Goal: Task Accomplishment & Management: Manage account settings

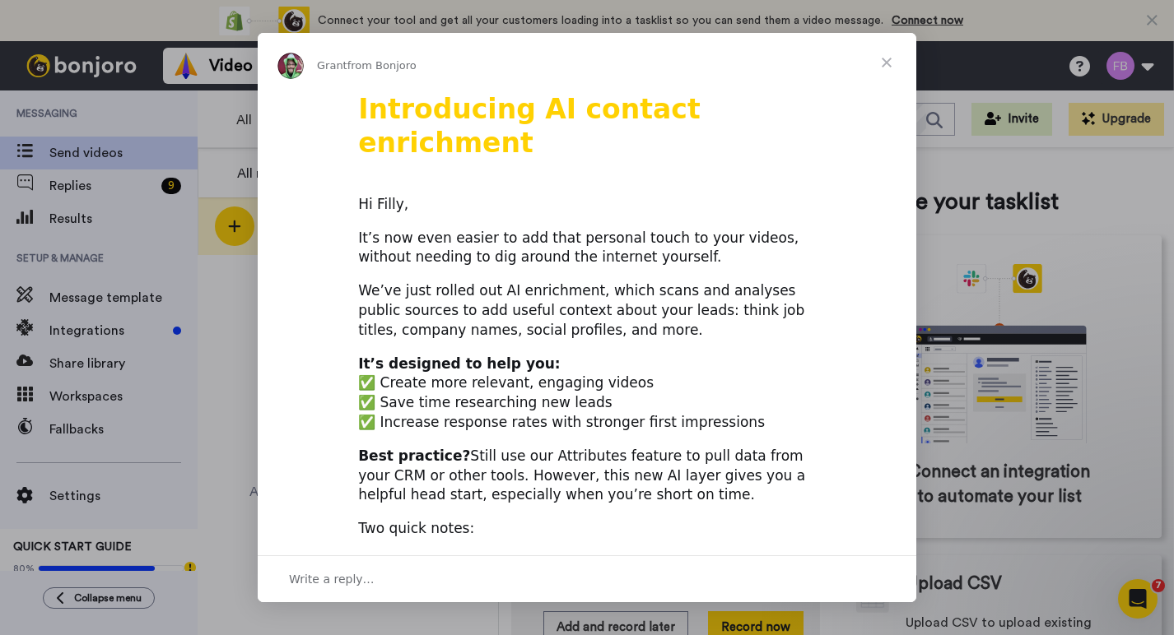
click at [882, 64] on span "Close" at bounding box center [886, 62] width 59 height 59
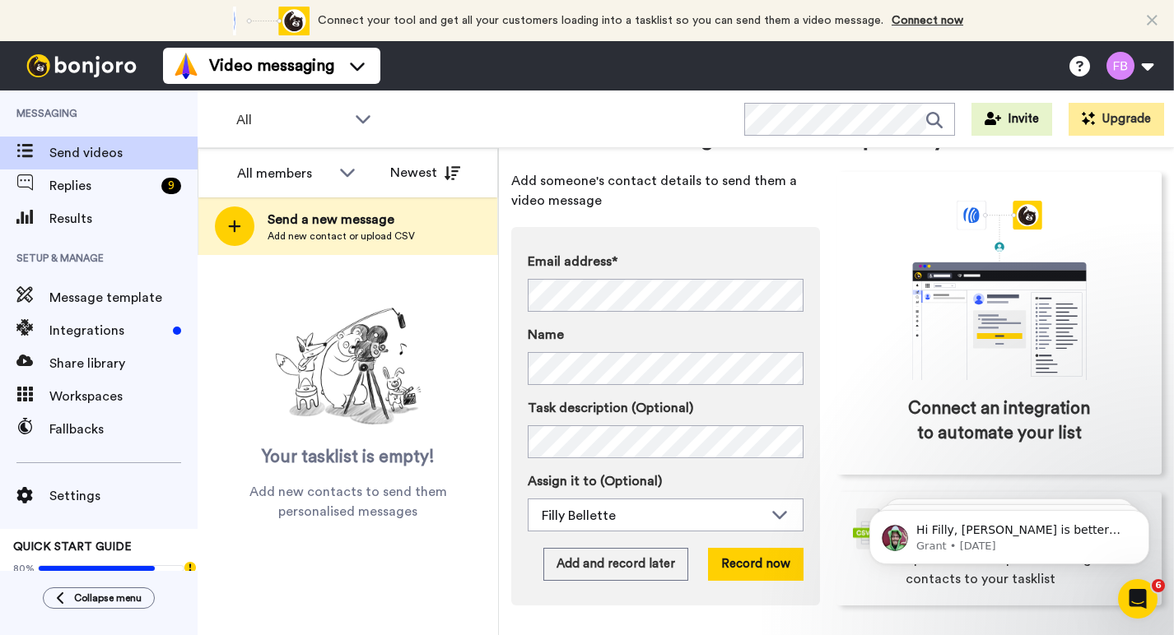
scroll to position [86, 0]
click at [1114, 123] on button "Upgrade" at bounding box center [1115, 119] width 95 height 33
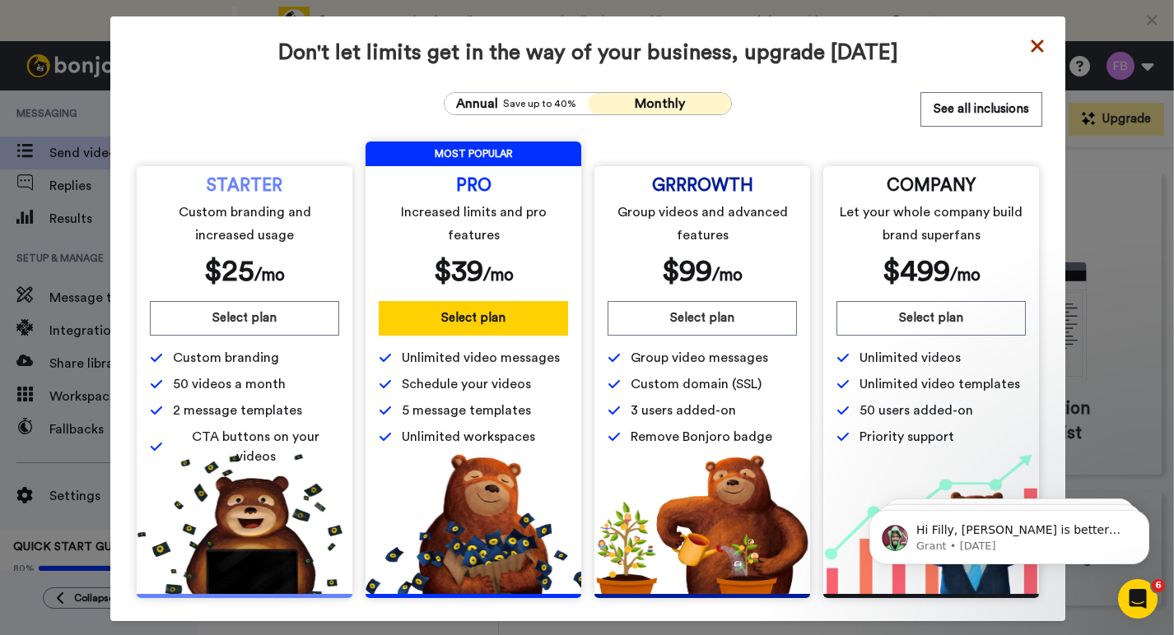
click at [1040, 46] on icon at bounding box center [1037, 46] width 16 height 20
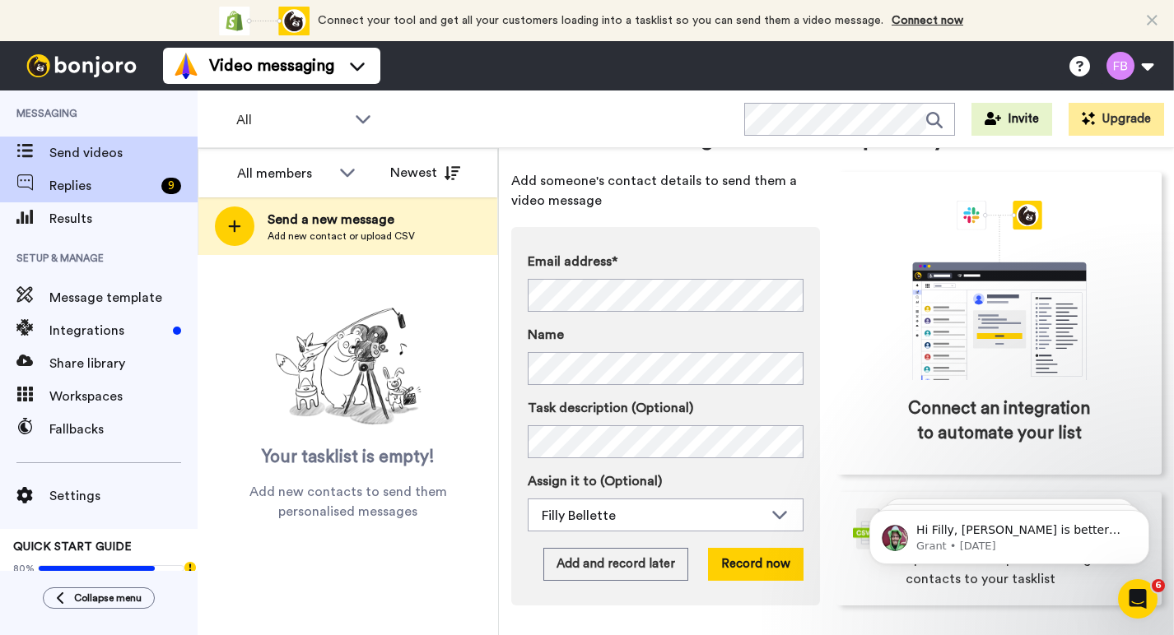
click at [64, 193] on span "Replies" at bounding box center [101, 186] width 105 height 20
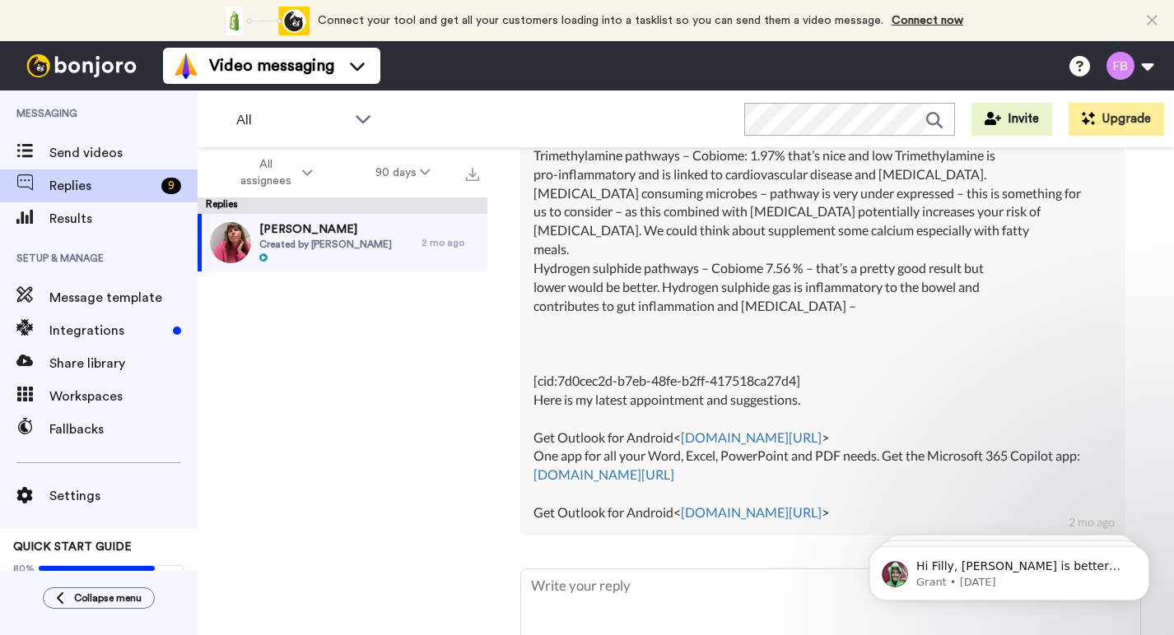
scroll to position [2986, 0]
click at [400, 169] on button "90 days" at bounding box center [403, 173] width 118 height 30
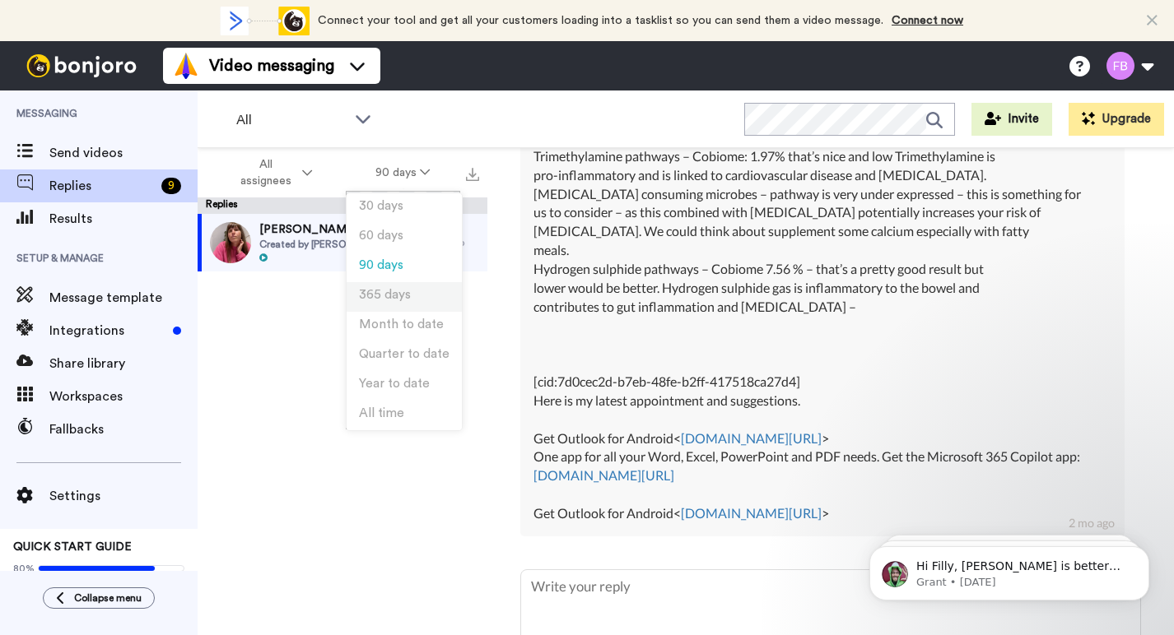
click at [388, 300] on span "365 days" at bounding box center [385, 295] width 52 height 12
type textarea "x"
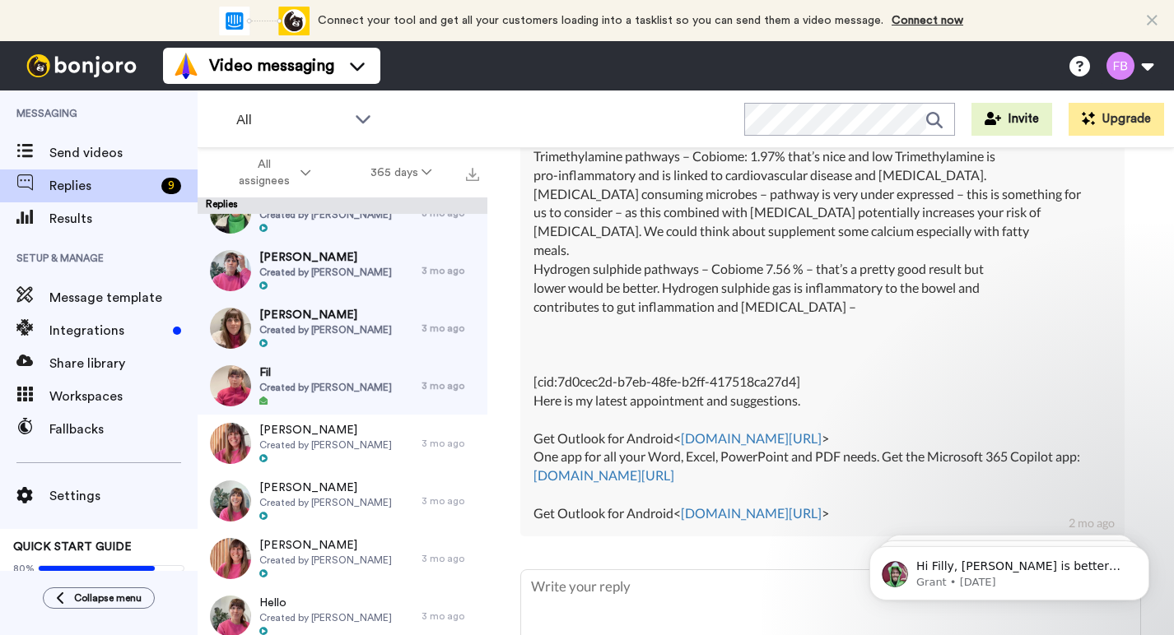
scroll to position [318, 0]
click at [89, 215] on span "Results" at bounding box center [123, 219] width 148 height 20
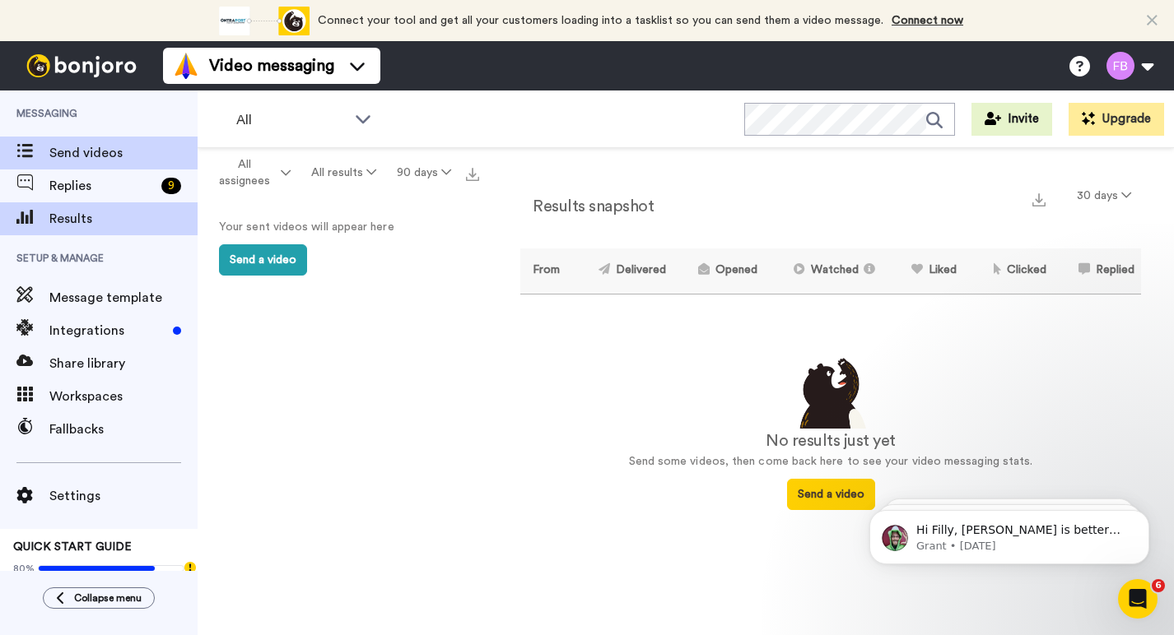
click at [93, 156] on span "Send videos" at bounding box center [123, 153] width 148 height 20
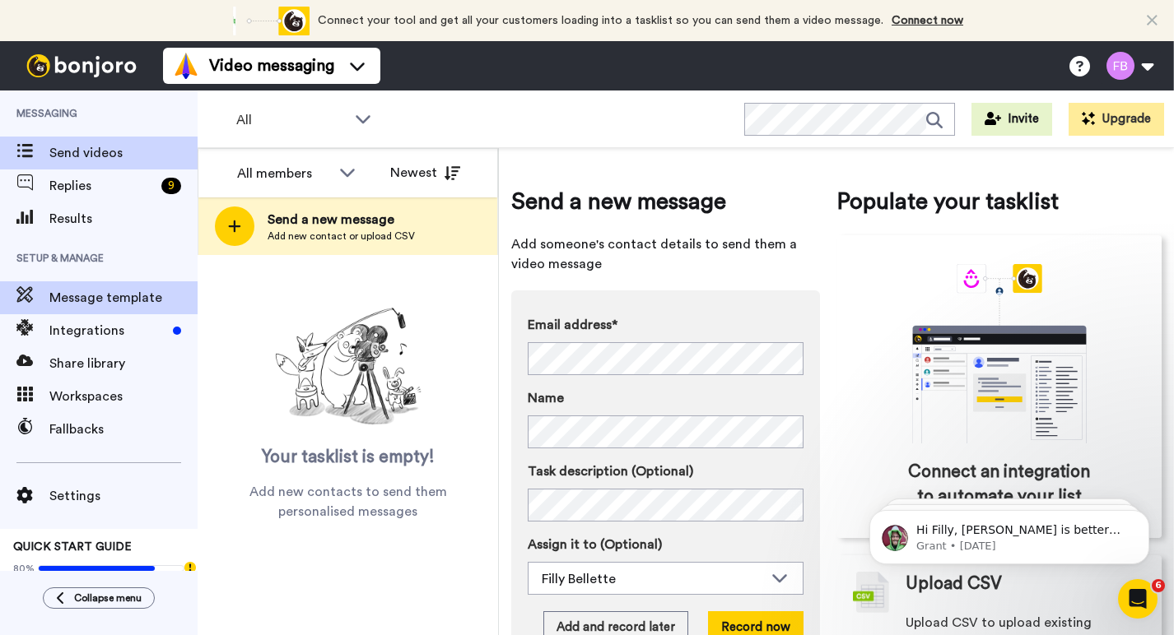
click at [95, 299] on span "Message template" at bounding box center [123, 298] width 148 height 20
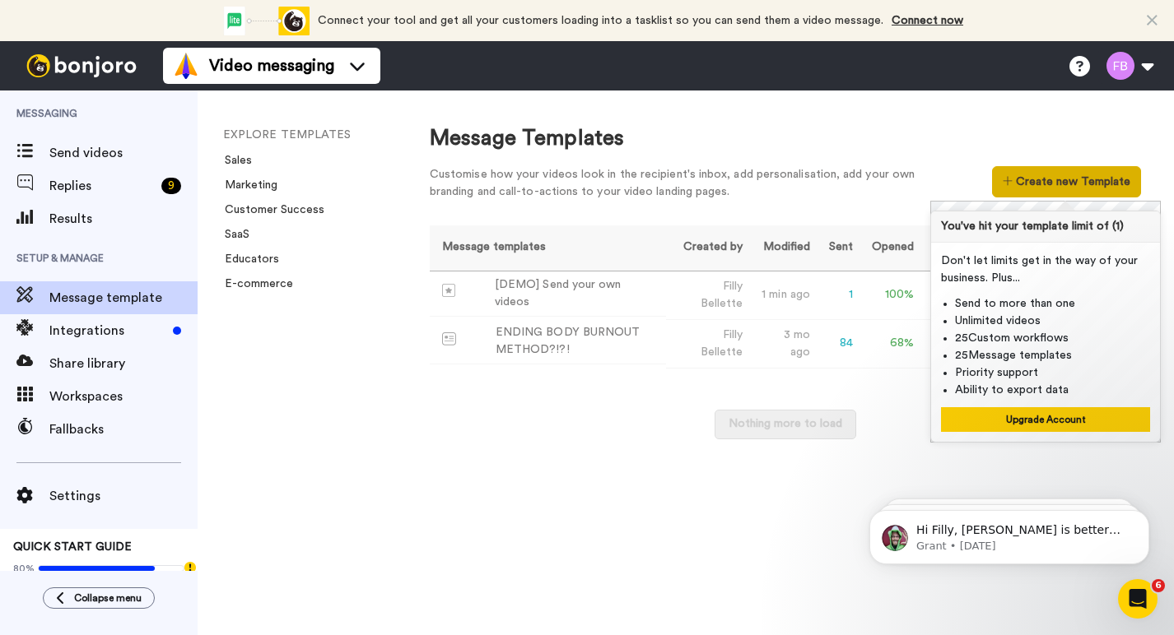
click at [1046, 177] on button "Create new Template" at bounding box center [1066, 181] width 149 height 31
click at [570, 420] on div "Nothing more to load" at bounding box center [785, 433] width 711 height 46
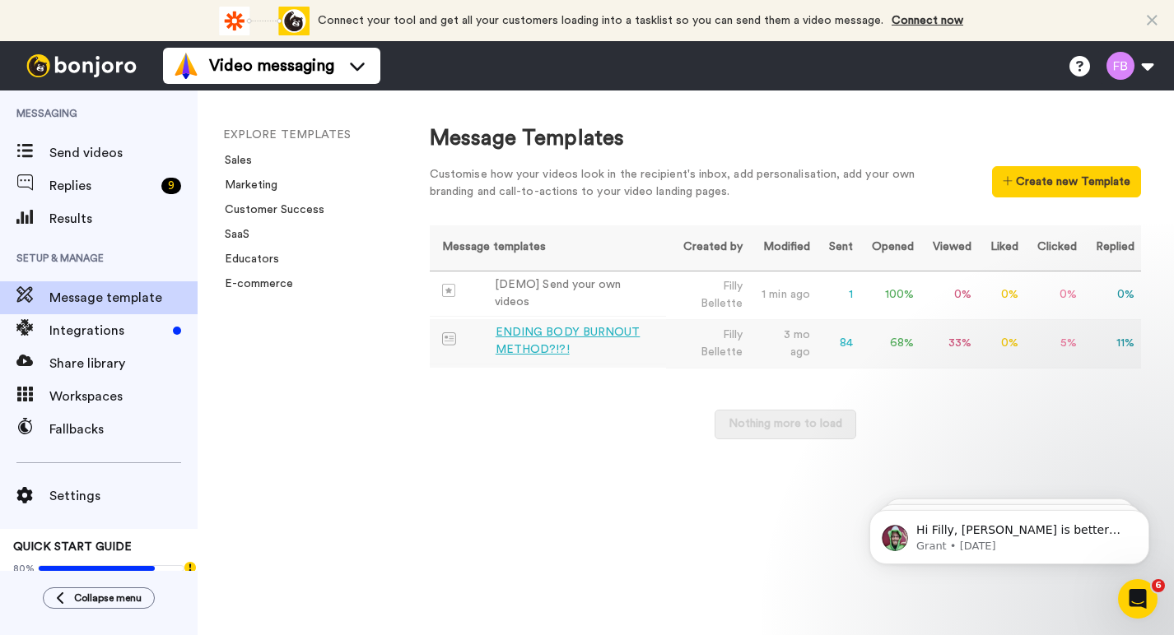
click at [544, 350] on div "ENDING BODY BURNOUT METHOD?!?!" at bounding box center [578, 341] width 164 height 35
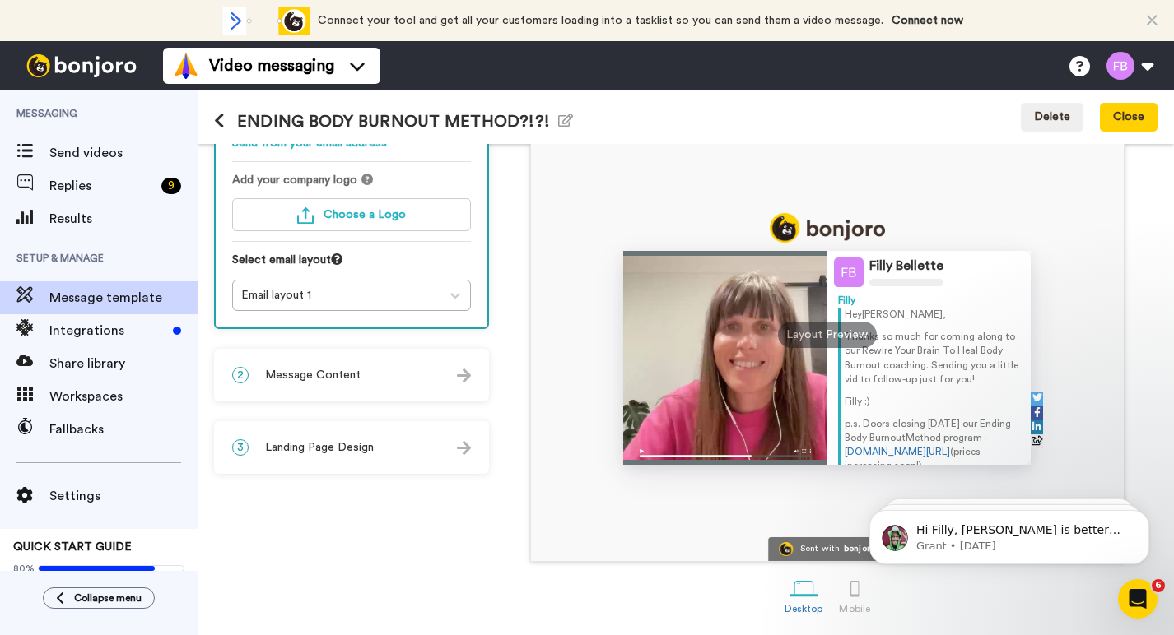
drag, startPoint x: 937, startPoint y: 404, endPoint x: 847, endPoint y: 312, distance: 128.6
click at [847, 312] on div "Hey Tom , Thanks so much for coming along to our Rewire Your Brain To Heal Body…" at bounding box center [932, 390] width 176 height 165
copy div "Hey Tom , Thanks so much for coming along to our Rewire Your Brain To Heal Body…"
click at [1077, 306] on div "Filly Bellette Filly Hey Tom , Thanks so much for coming along to our Rewire Yo…" at bounding box center [827, 335] width 593 height 453
click at [1143, 116] on button "Close" at bounding box center [1129, 118] width 58 height 30
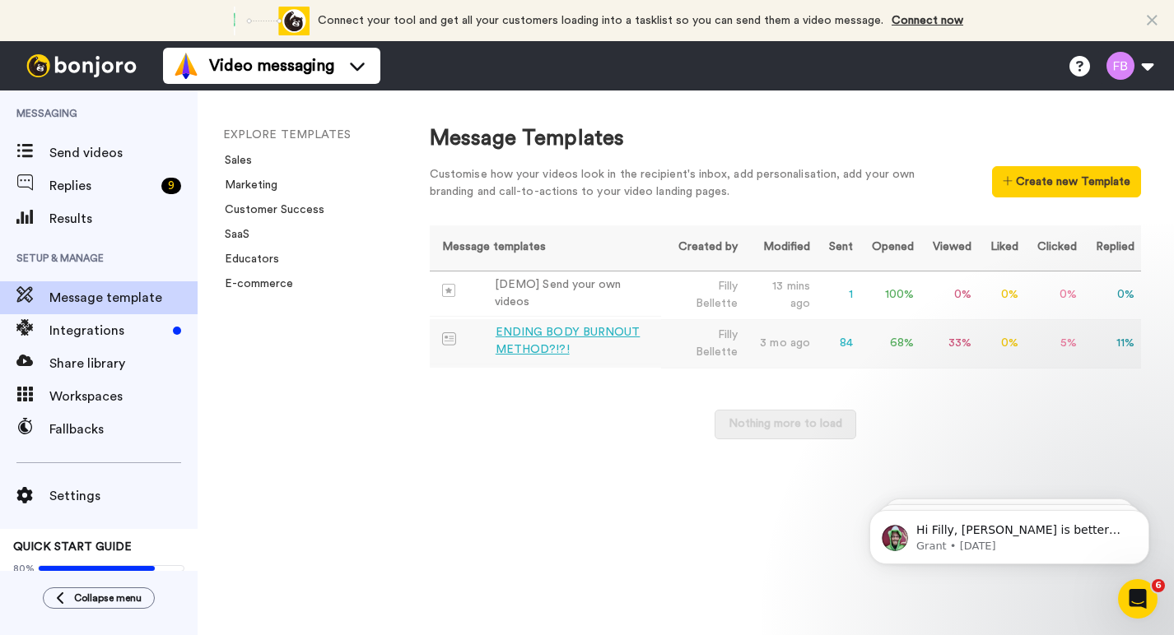
click at [546, 332] on div "ENDING BODY BURNOUT METHOD?!?!" at bounding box center [575, 341] width 159 height 35
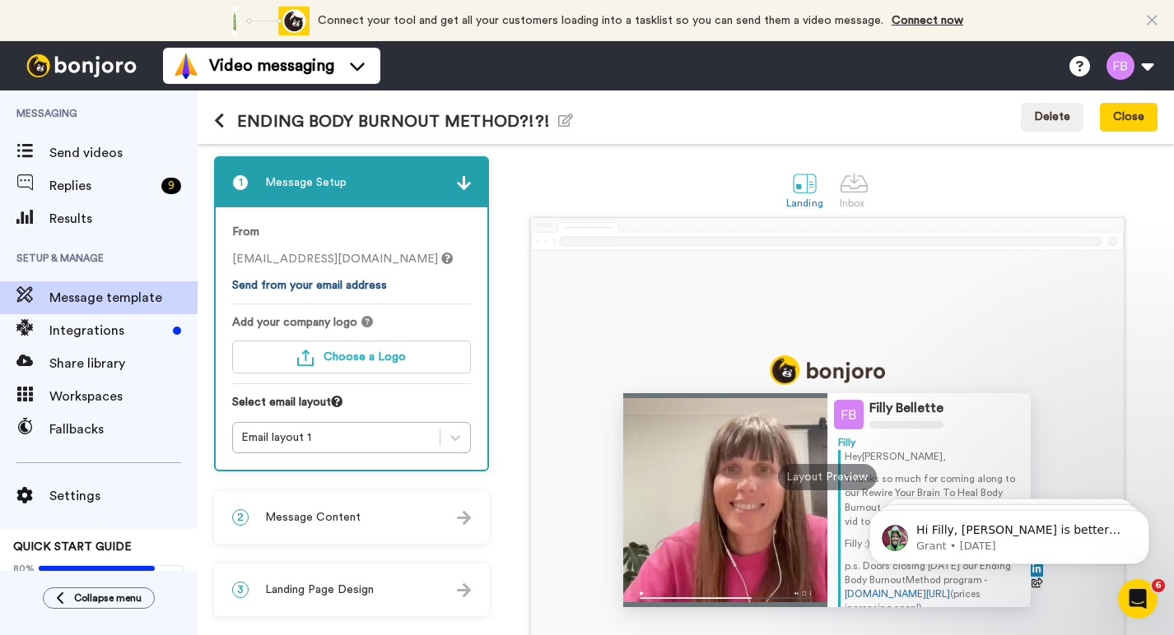
click at [293, 287] on link "Send from your email address" at bounding box center [309, 286] width 155 height 12
click at [523, 182] on div "Landing Inbox" at bounding box center [827, 189] width 660 height 57
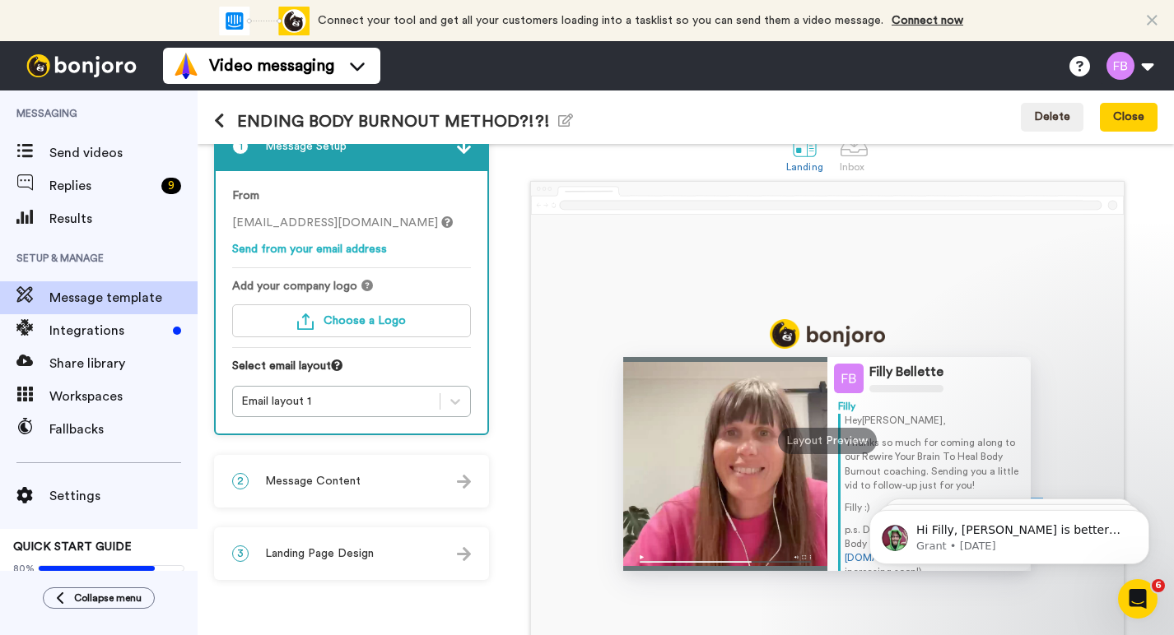
scroll to position [47, 0]
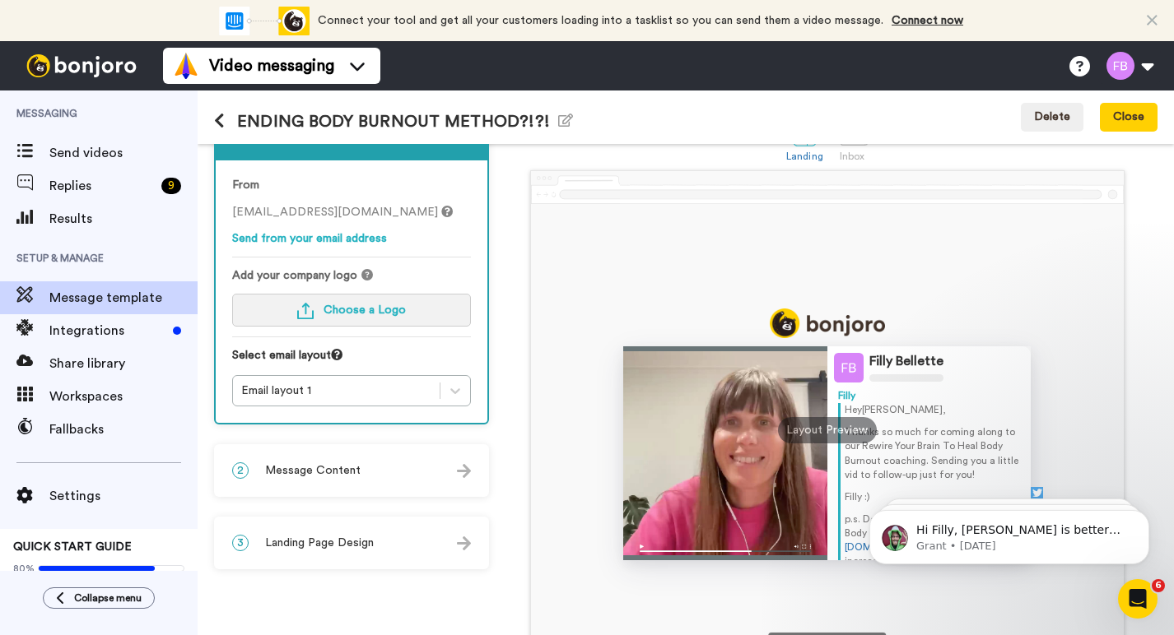
click at [359, 305] on span "Choose a Logo" at bounding box center [364, 311] width 82 height 12
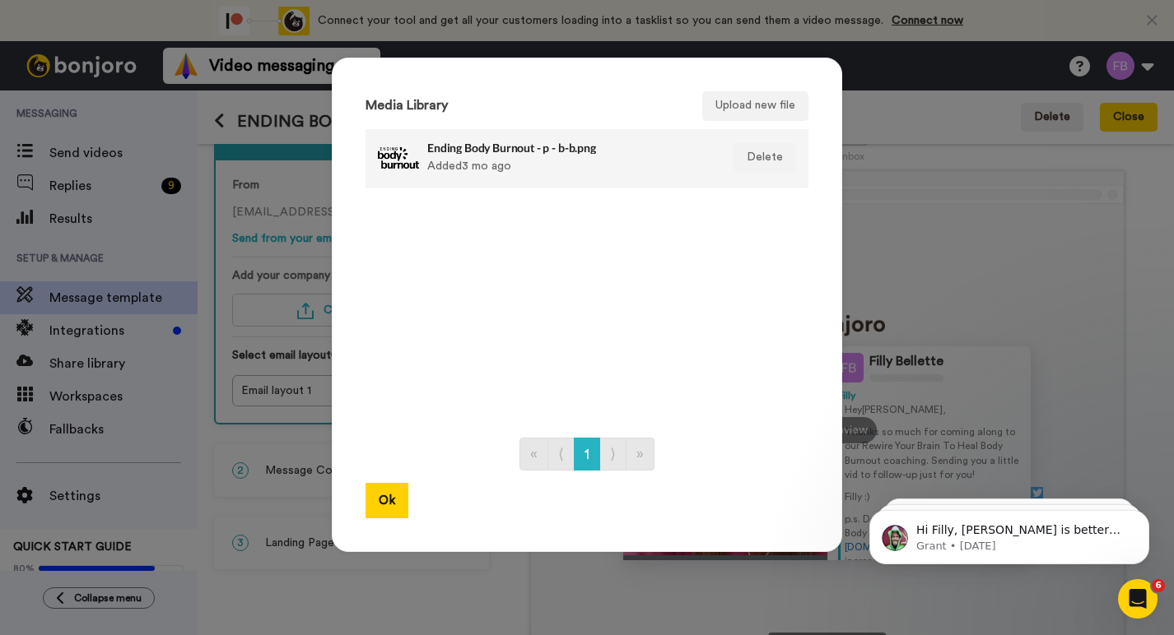
click at [498, 143] on h4 "Ending Body Burnout - p - b-b.png" at bounding box center [569, 148] width 284 height 12
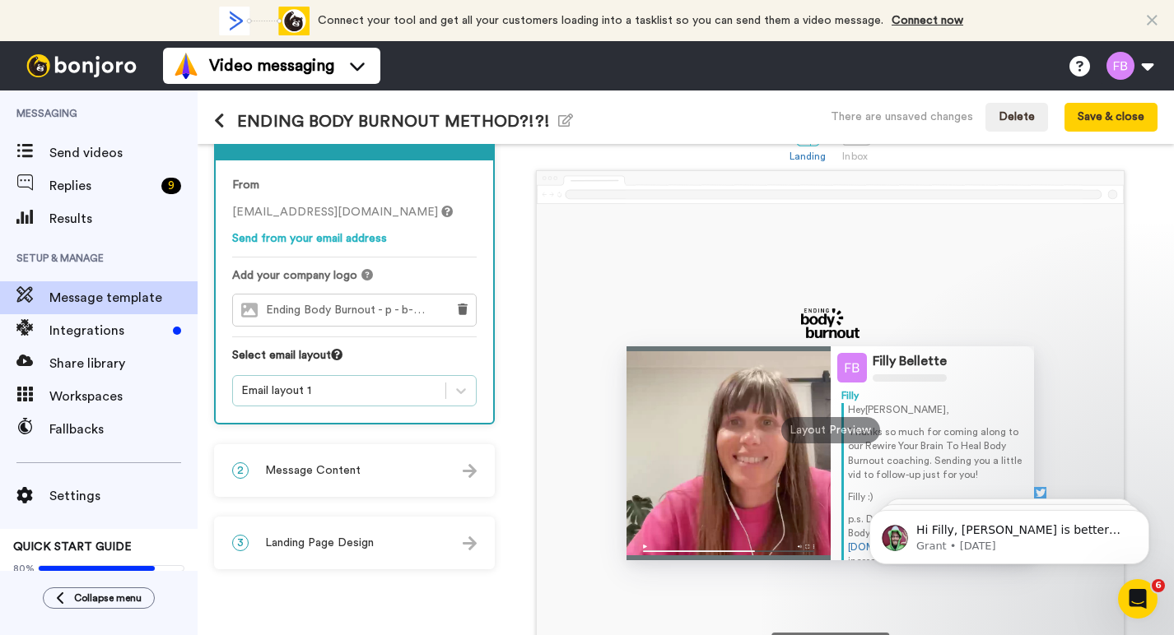
click at [364, 388] on div "Email layout 1" at bounding box center [339, 391] width 196 height 16
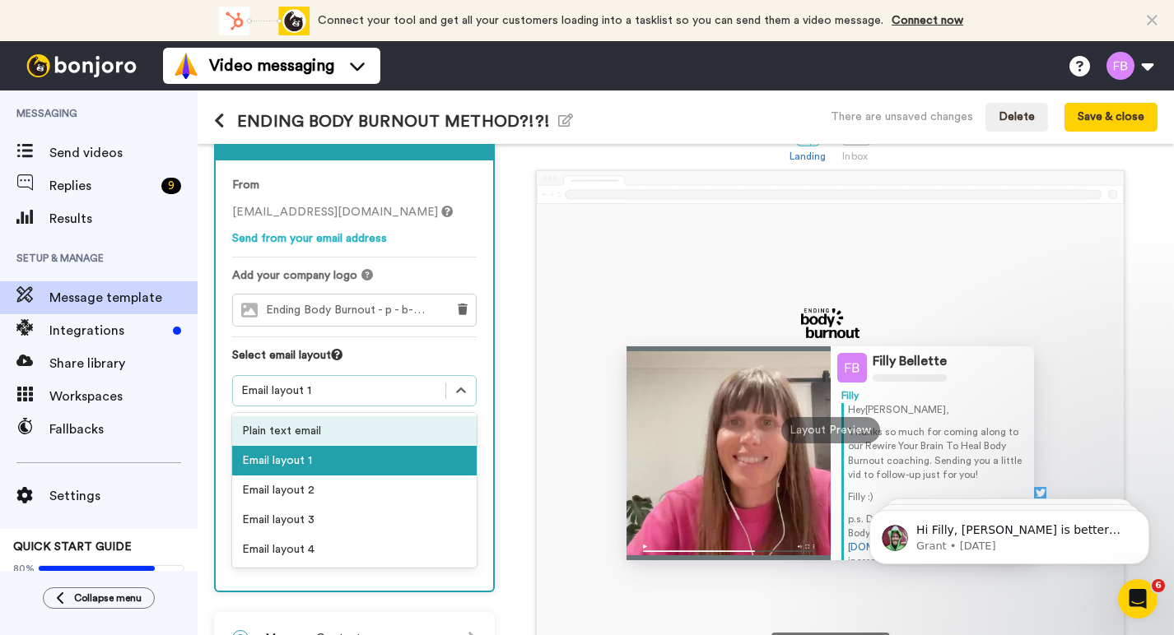
click at [518, 393] on div "Filly Bellette Filly Hey Tom , Thanks so much for coming along to our Rewire Yo…" at bounding box center [830, 413] width 654 height 487
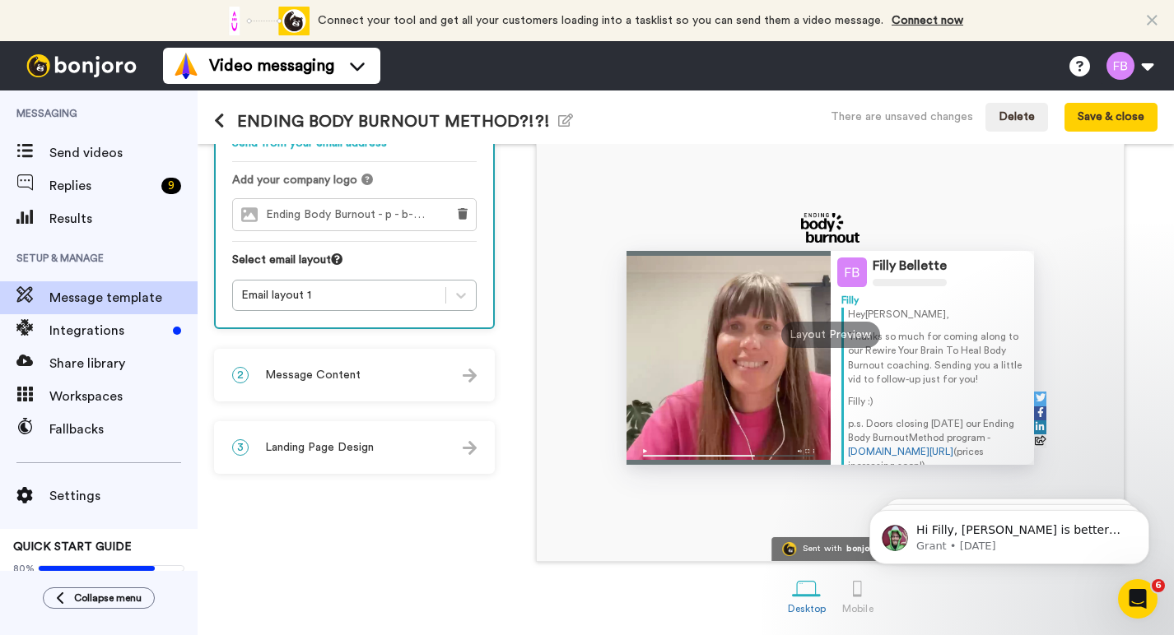
scroll to position [144, 0]
click at [333, 372] on span "Message Content" at bounding box center [312, 375] width 95 height 16
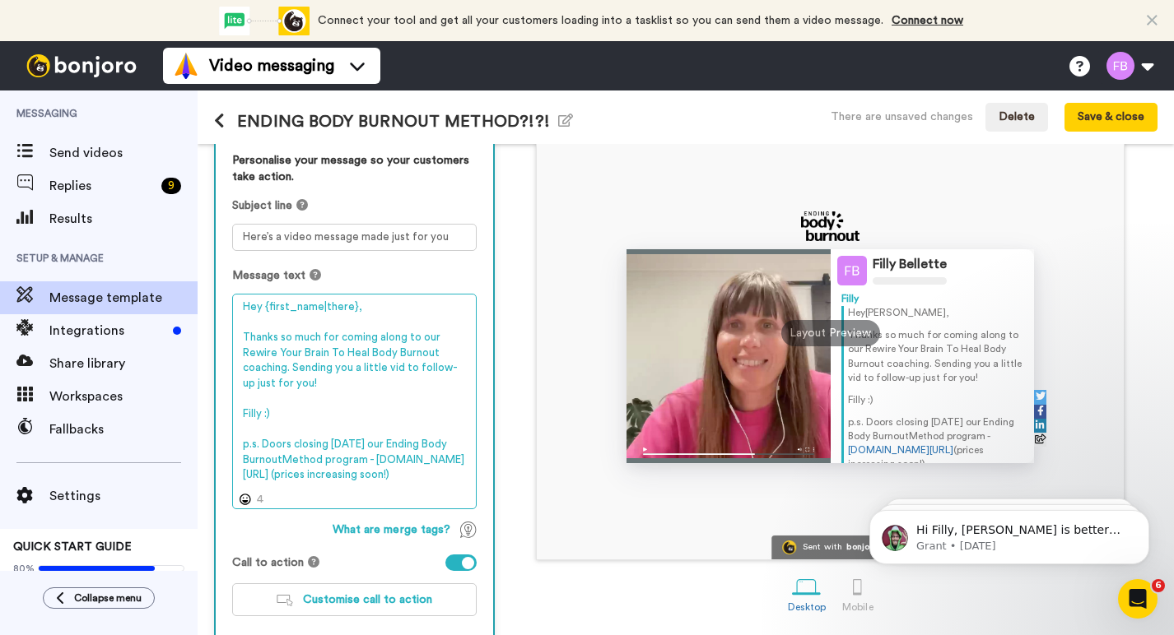
click at [286, 308] on textarea "Hey {first_name|there}, Thanks so much for coming along to our Rewire Your Brai…" at bounding box center [354, 402] width 244 height 216
click at [268, 344] on textarea "Hey {first_name|there}, Thanks so much for coming along to our Rewire Your Brai…" at bounding box center [354, 402] width 244 height 216
drag, startPoint x: 246, startPoint y: 338, endPoint x: 341, endPoint y: 514, distance: 200.0
click at [341, 514] on div "Personalise your message so your customers take action. Subject line Here’s a v…" at bounding box center [354, 390] width 277 height 509
paste textarea "Hey [NAME], Thanks so much for coming along to our Rewire Your Brain To Heal Bo…"
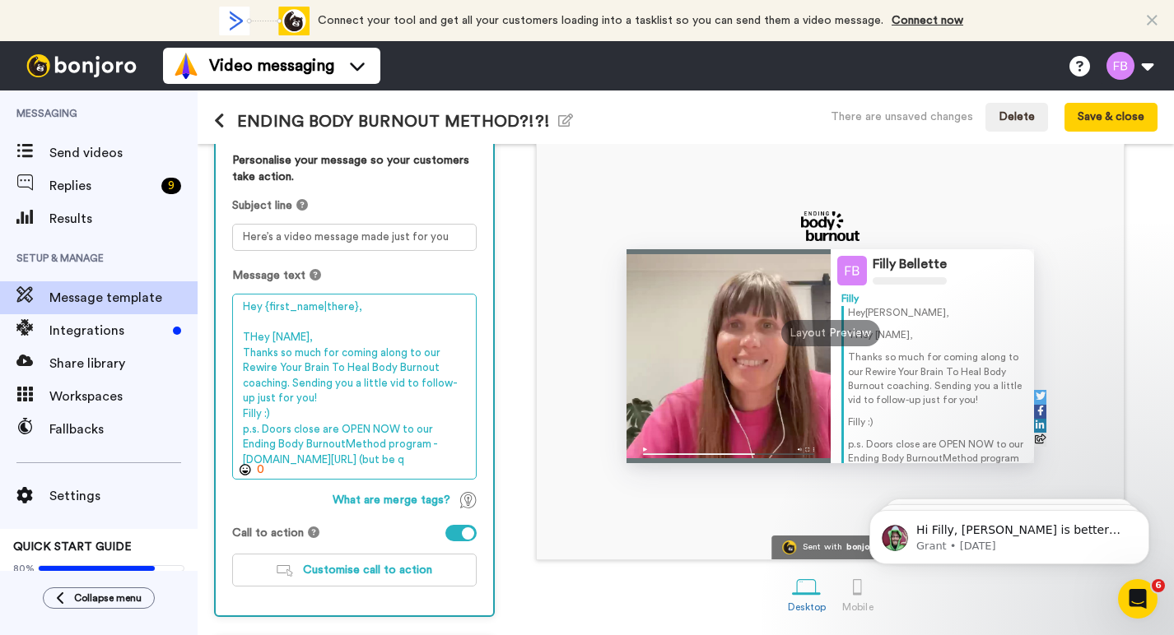
drag, startPoint x: 308, startPoint y: 340, endPoint x: 239, endPoint y: 338, distance: 69.2
click at [239, 338] on textarea "Hey {first_name|there}, THey [NAME], Thanks so much for coming along to our Rew…" at bounding box center [354, 387] width 244 height 186
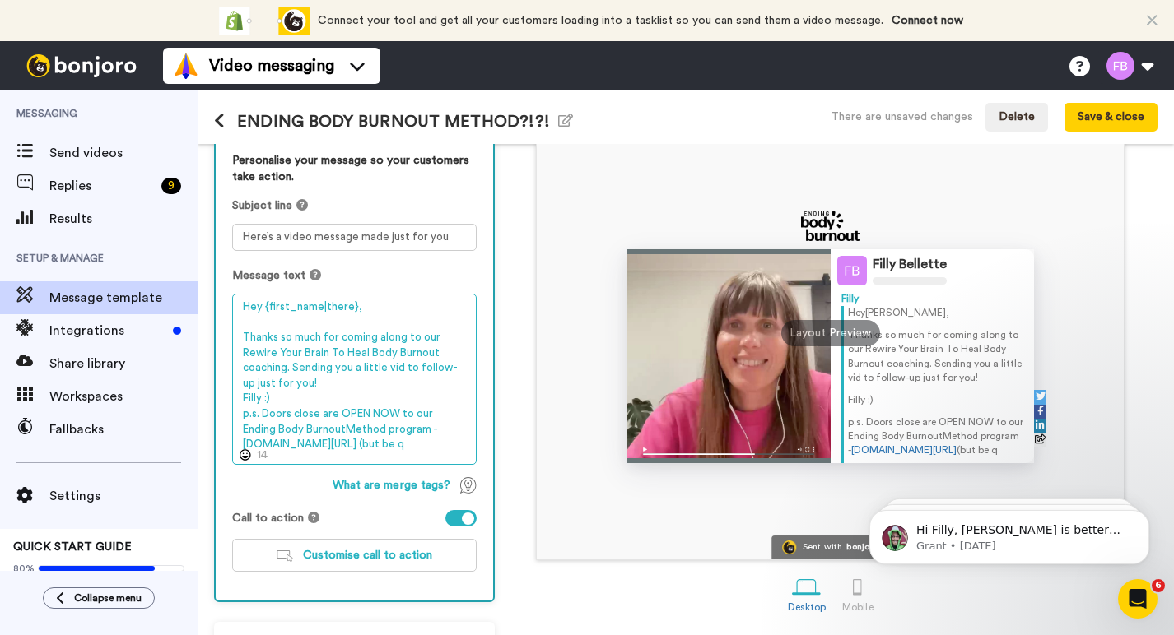
drag, startPoint x: 244, startPoint y: 333, endPoint x: 278, endPoint y: 498, distance: 168.8
click at [278, 498] on div "Personalise your message so your customers take action. Subject line Here’s a v…" at bounding box center [354, 368] width 277 height 465
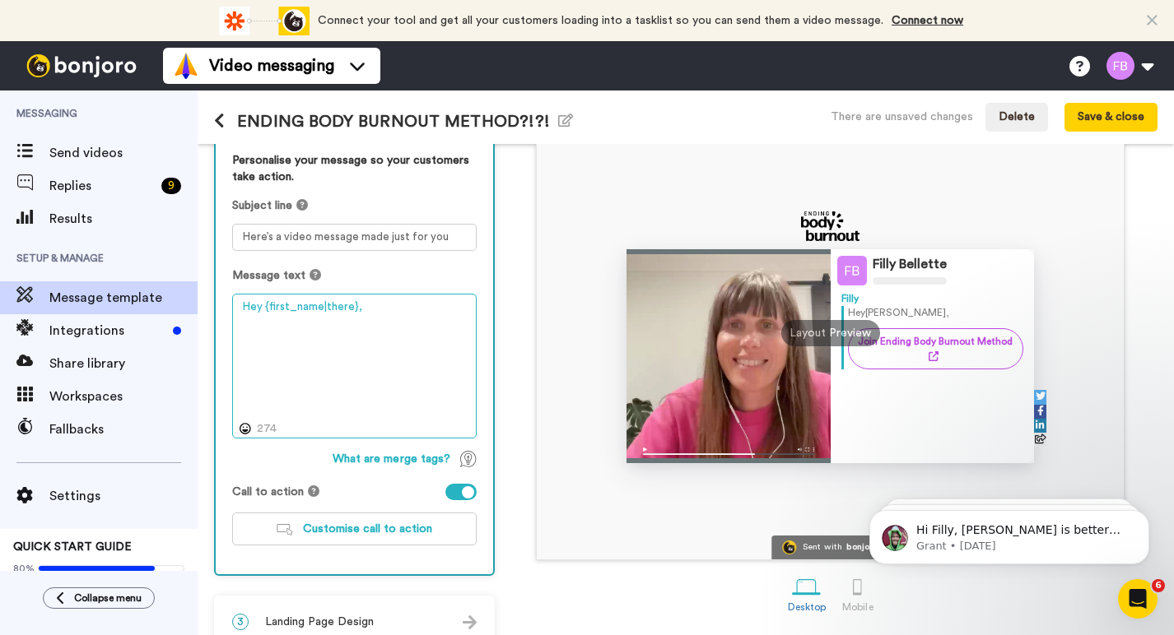
paste textarea "I see you popped your name down on our WAITLIST for the ENDING BODY BURNOUT MET…"
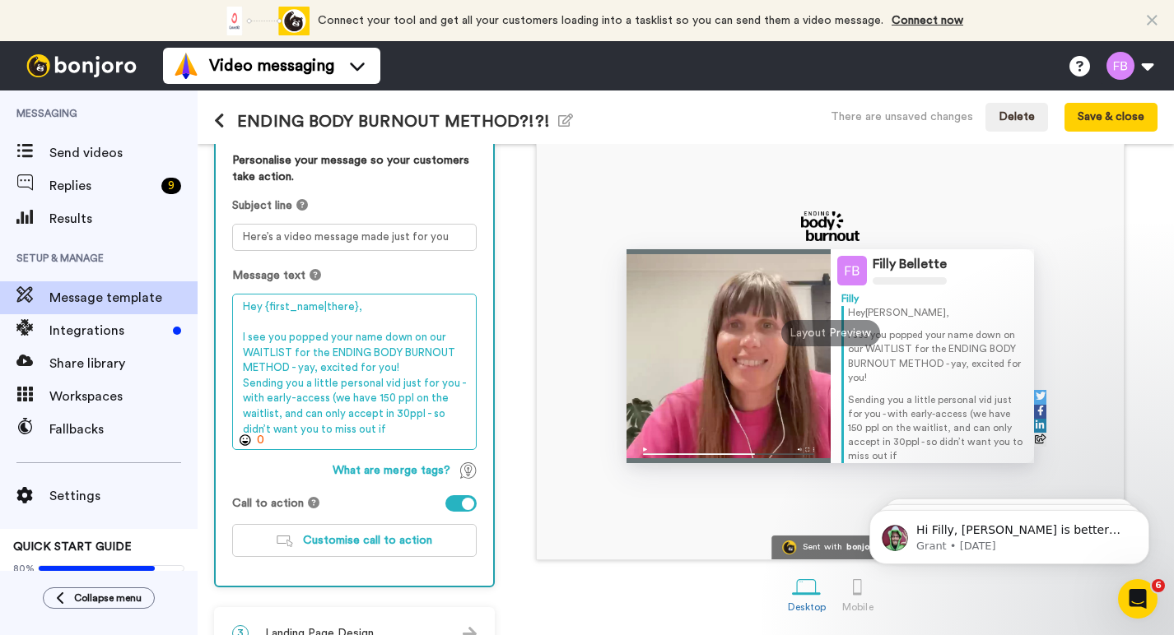
click at [409, 364] on textarea "Hey {first_name|there}, I see you popped your name down on our WAITLIST for the…" at bounding box center [354, 372] width 244 height 156
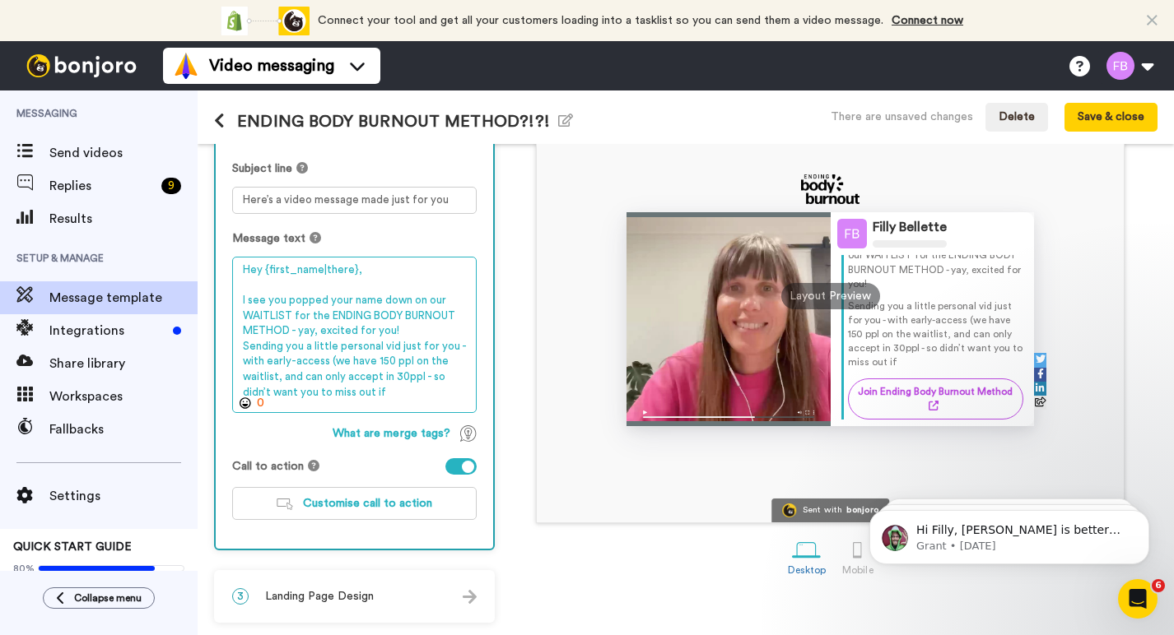
scroll to position [26, 0]
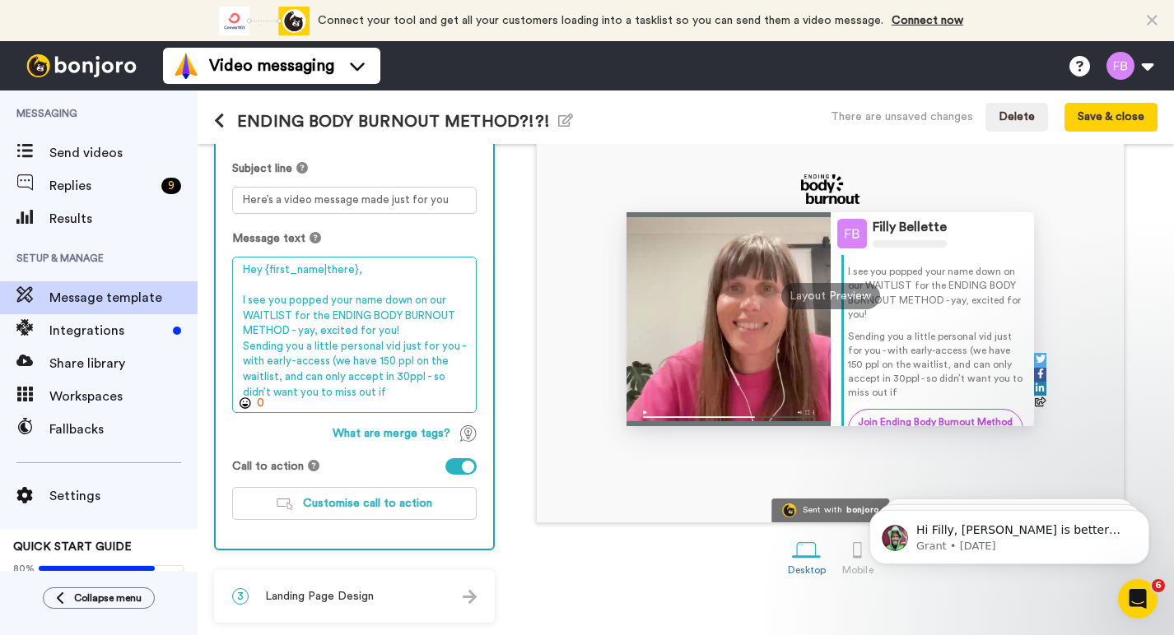
click at [356, 358] on textarea "Hey {first_name|there}, I see you popped your name down on our WAITLIST for the…" at bounding box center [354, 335] width 244 height 156
drag, startPoint x: 326, startPoint y: 359, endPoint x: 241, endPoint y: 356, distance: 84.8
click at [241, 356] on textarea "Hey {first_name|there}, I see you popped your name down on our WAITLIST for the…" at bounding box center [354, 335] width 244 height 156
click at [282, 389] on textarea "Hey {first_name|there}, I see you popped your name down on our WAITLIST for the…" at bounding box center [354, 335] width 244 height 156
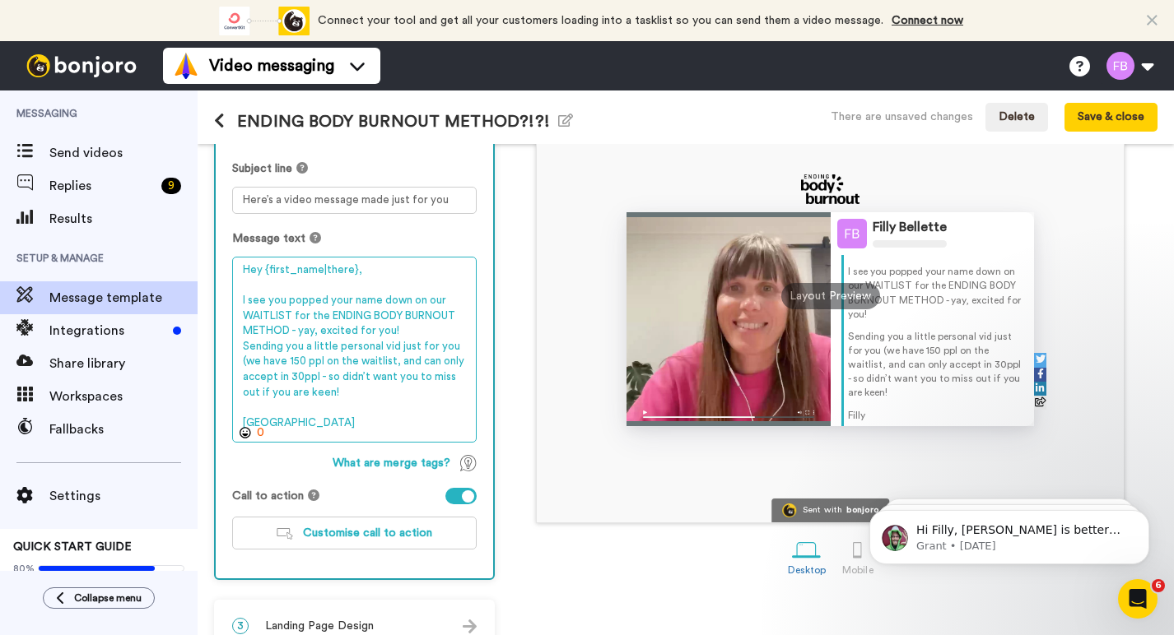
click at [335, 388] on textarea "Hey {first_name|there}, I see you popped your name down on our WAITLIST for the…" at bounding box center [354, 350] width 244 height 186
drag, startPoint x: 319, startPoint y: 332, endPoint x: 309, endPoint y: 332, distance: 10.7
click at [309, 332] on textarea "Hey {first_name|there}, I see you popped your name down on our WAITLIST for the…" at bounding box center [354, 350] width 244 height 186
click at [354, 390] on textarea "Hey {first_name|there}, I see you popped your name down on our WAITLIST for the…" at bounding box center [354, 350] width 244 height 186
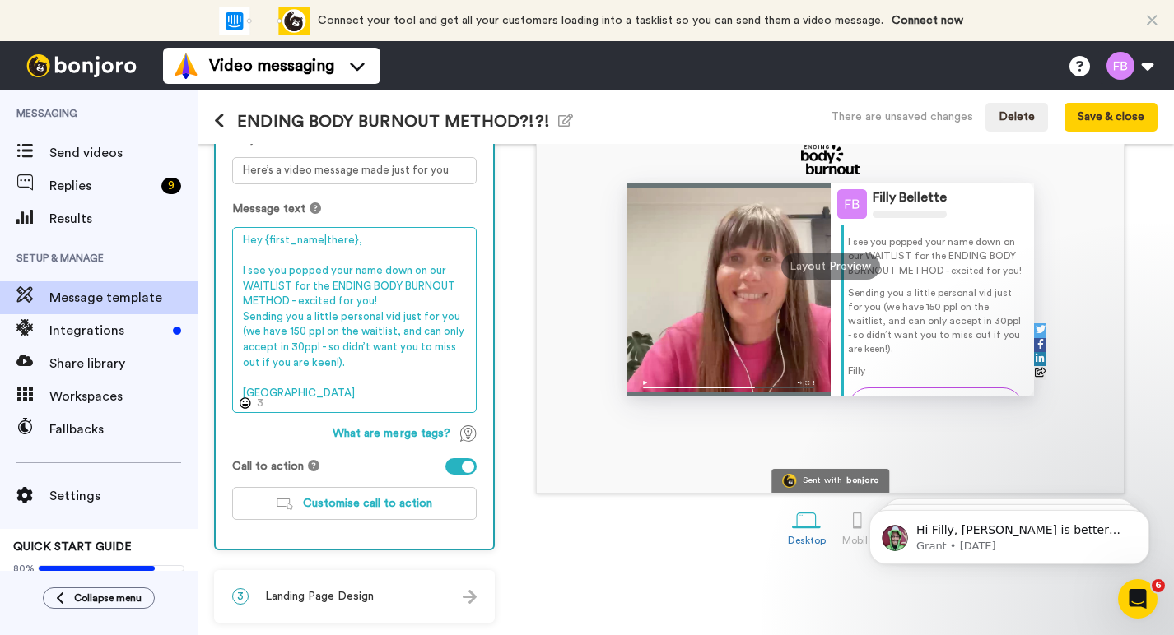
scroll to position [211, 0]
type textarea "Hey {first_name|there}, I see you popped your name down on our WAITLIST for the…"
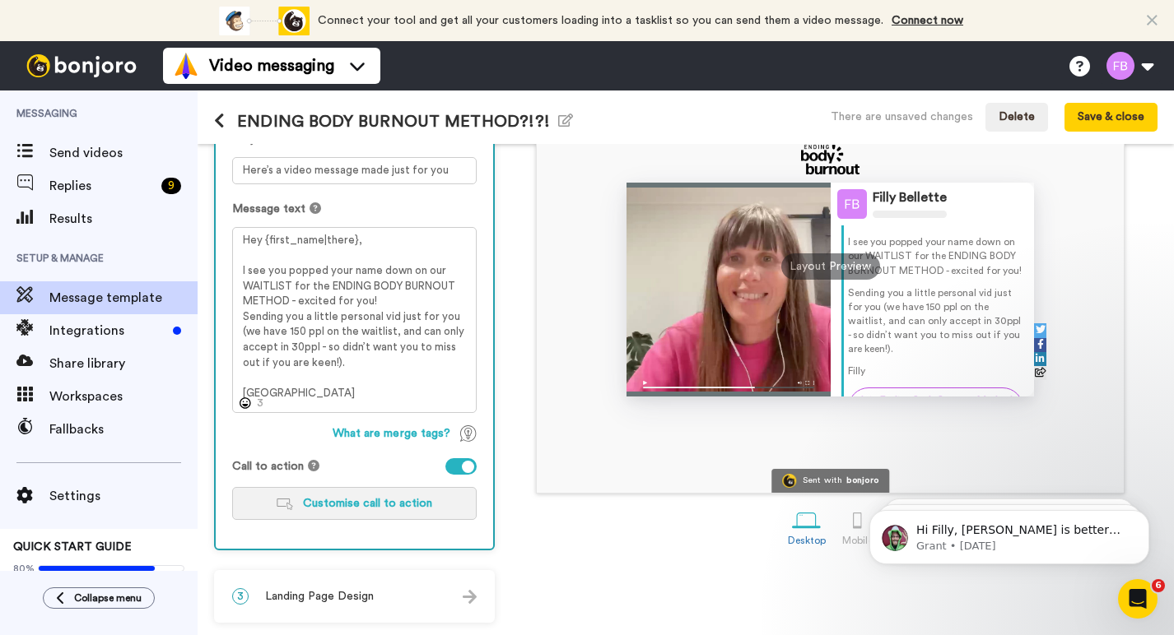
click at [371, 503] on span "Customise call to action" at bounding box center [367, 504] width 129 height 12
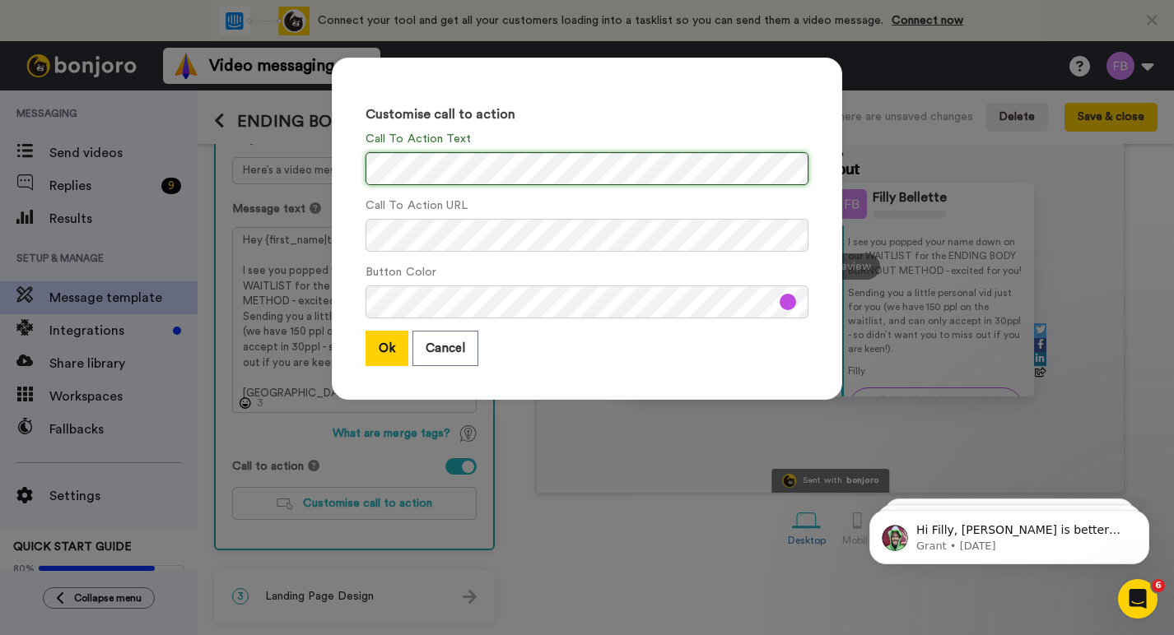
click at [354, 170] on div "Customise call to action Call To Action Text Call To Action URL Button Color Ok…" at bounding box center [587, 229] width 510 height 342
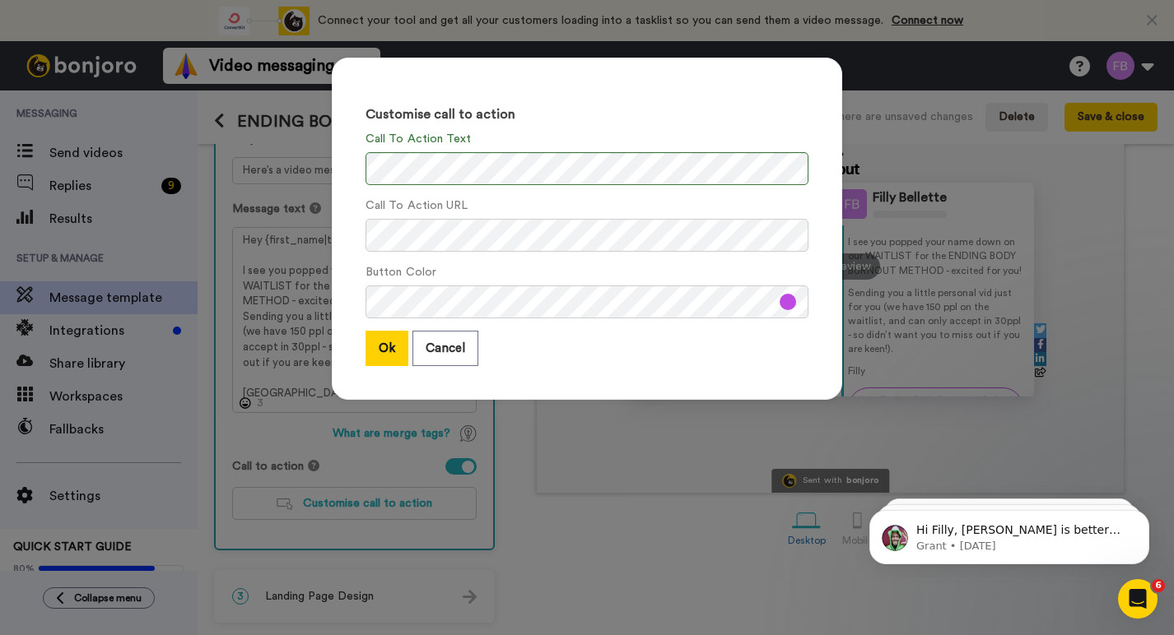
click at [786, 303] on button at bounding box center [787, 302] width 16 height 16
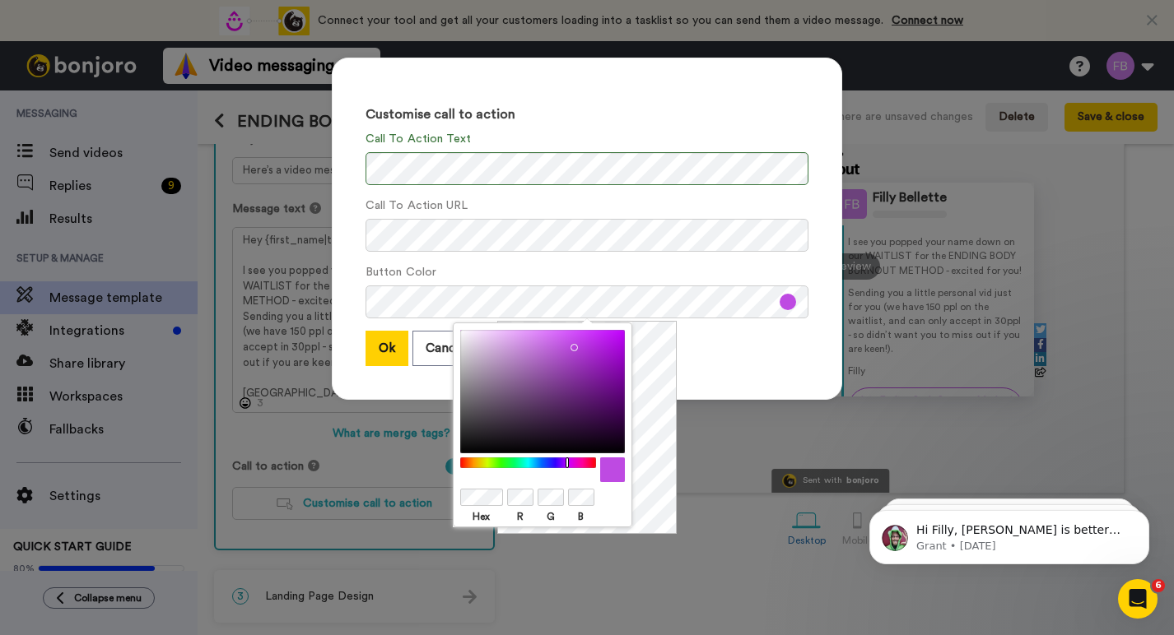
click at [567, 379] on div at bounding box center [542, 391] width 165 height 123
click at [565, 361] on div at bounding box center [542, 391] width 165 height 123
click at [490, 462] on div at bounding box center [528, 463] width 142 height 11
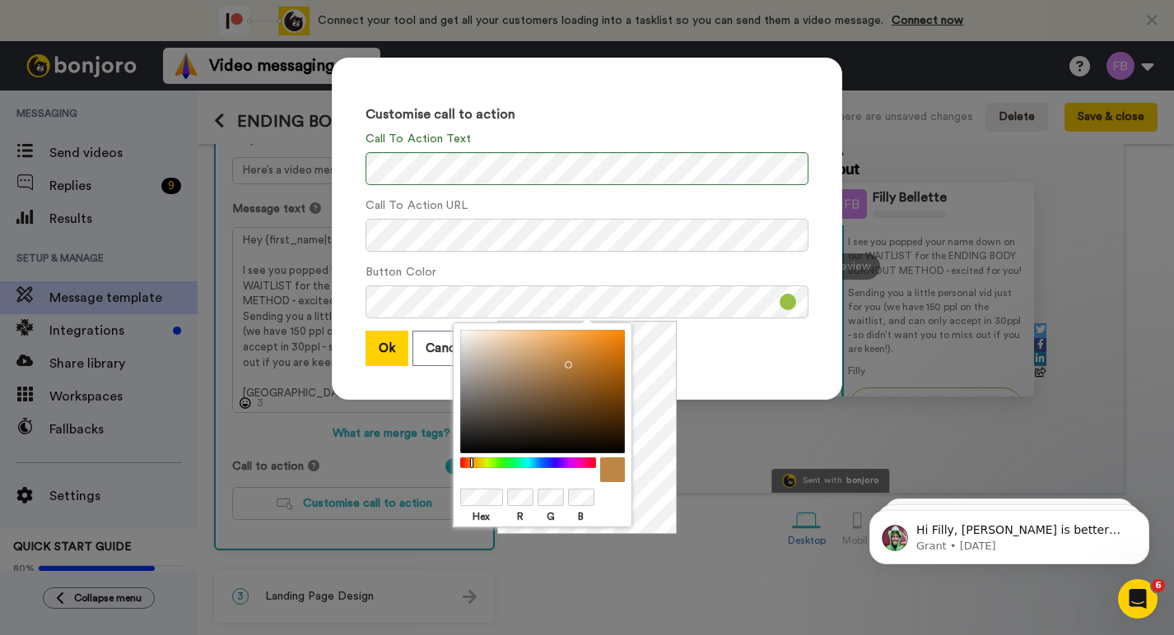
drag, startPoint x: 490, startPoint y: 462, endPoint x: 471, endPoint y: 464, distance: 19.1
click at [471, 464] on div at bounding box center [528, 463] width 142 height 11
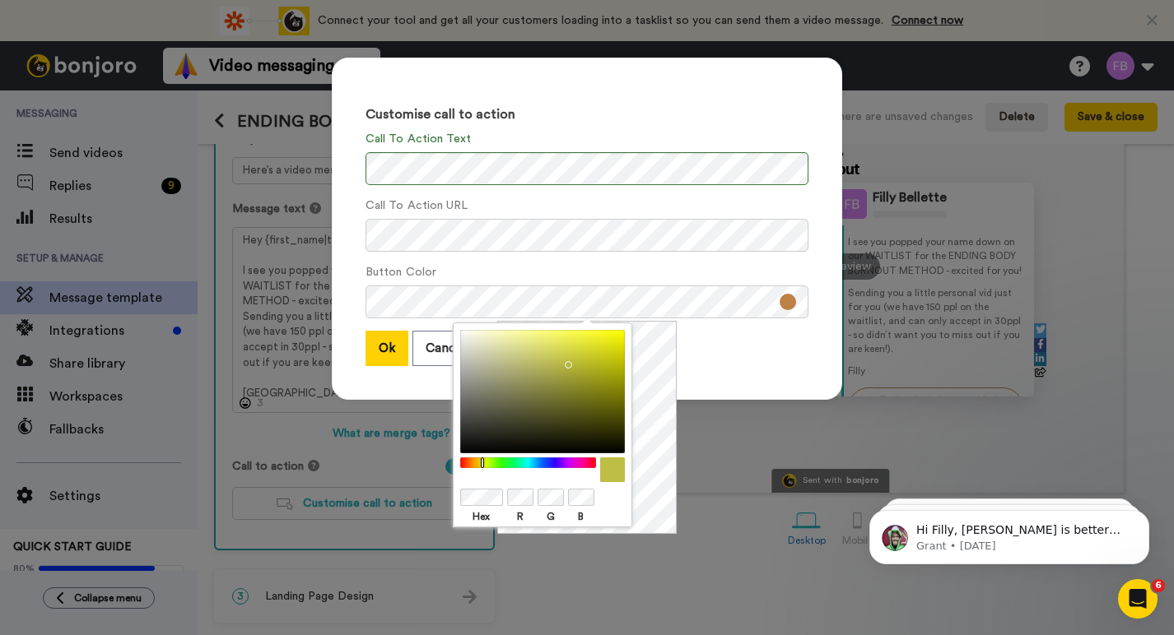
drag, startPoint x: 471, startPoint y: 464, endPoint x: 484, endPoint y: 464, distance: 13.2
click at [484, 464] on div at bounding box center [528, 463] width 142 height 11
drag, startPoint x: 569, startPoint y: 363, endPoint x: 531, endPoint y: 348, distance: 40.7
click at [531, 348] on div at bounding box center [542, 391] width 165 height 123
click at [561, 463] on div at bounding box center [528, 463] width 142 height 11
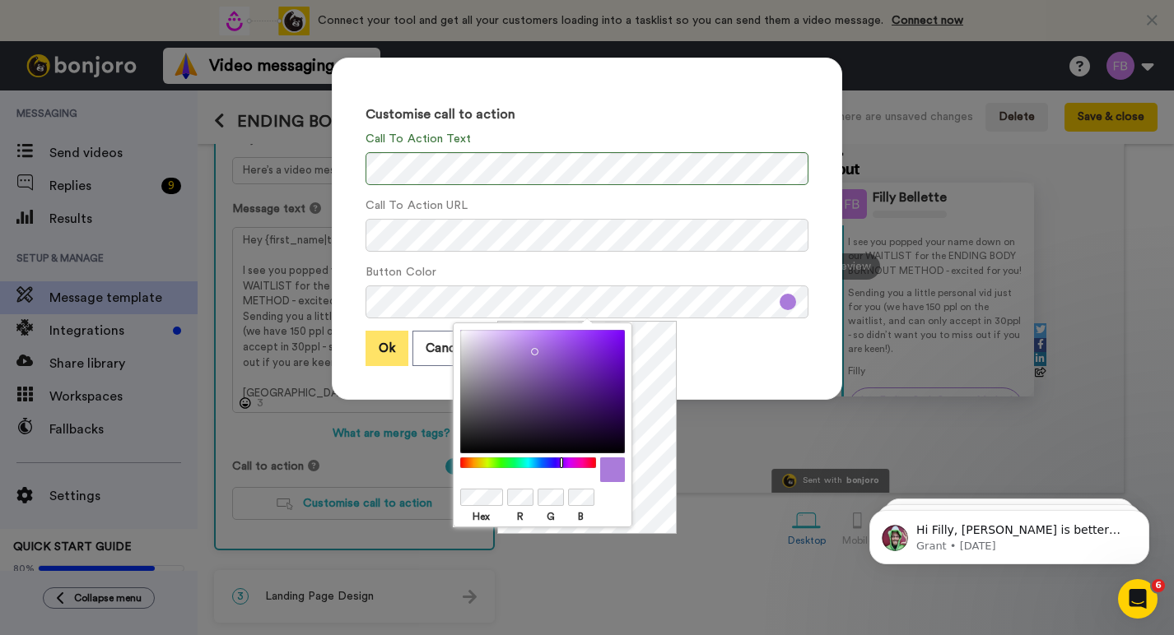
click at [378, 342] on button "Ok" at bounding box center [386, 348] width 43 height 35
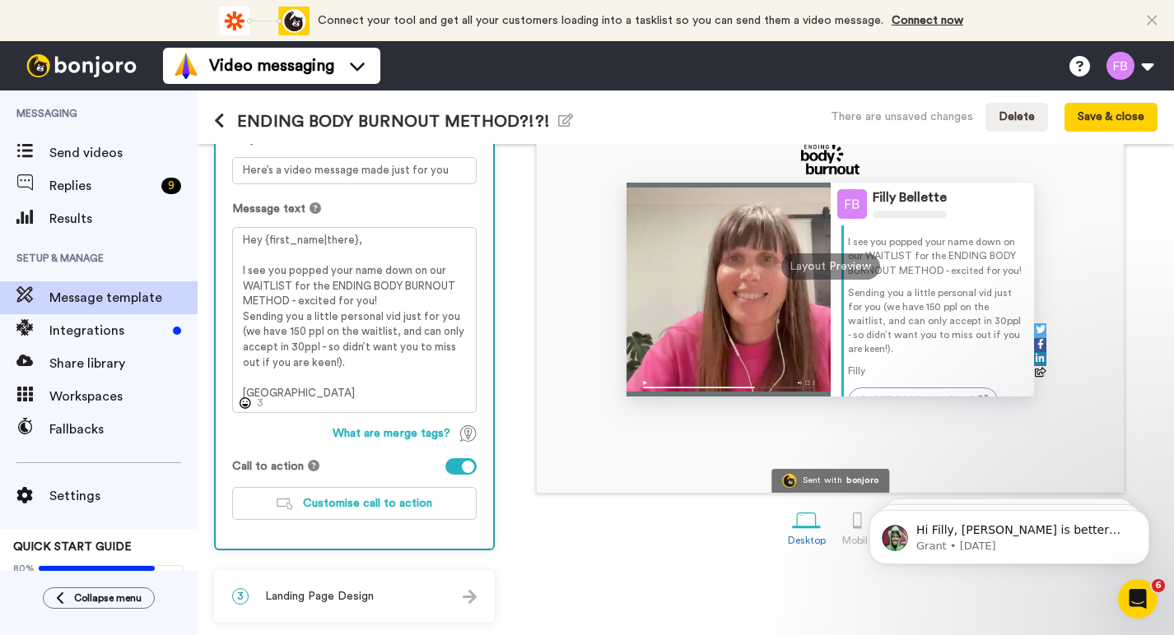
click at [342, 602] on span "Landing Page Design" at bounding box center [319, 597] width 109 height 16
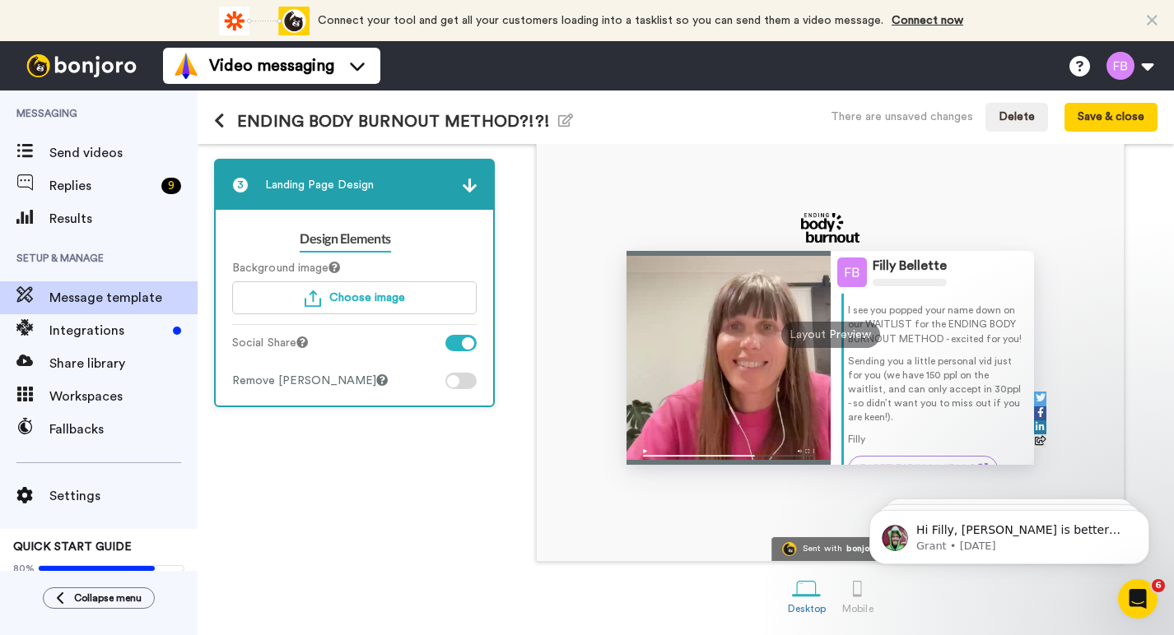
scroll to position [144, 0]
click at [346, 295] on span "Choose image" at bounding box center [367, 298] width 76 height 12
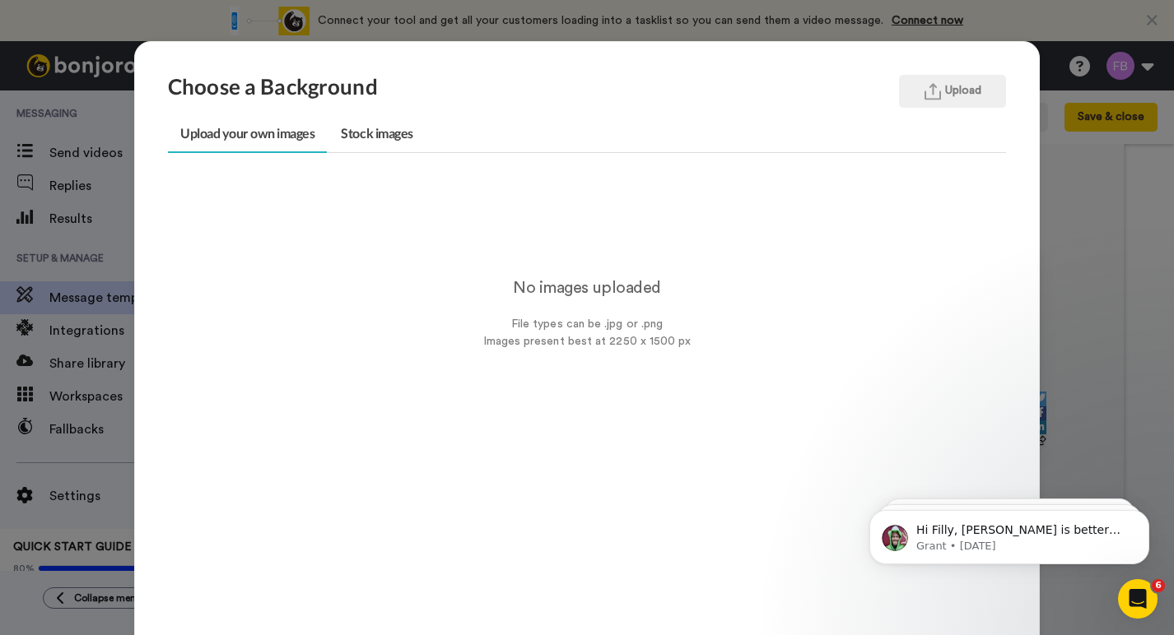
click at [184, 21] on div "Choose a Background Upload Upload your own images Stock images No images upload…" at bounding box center [587, 317] width 1174 height 635
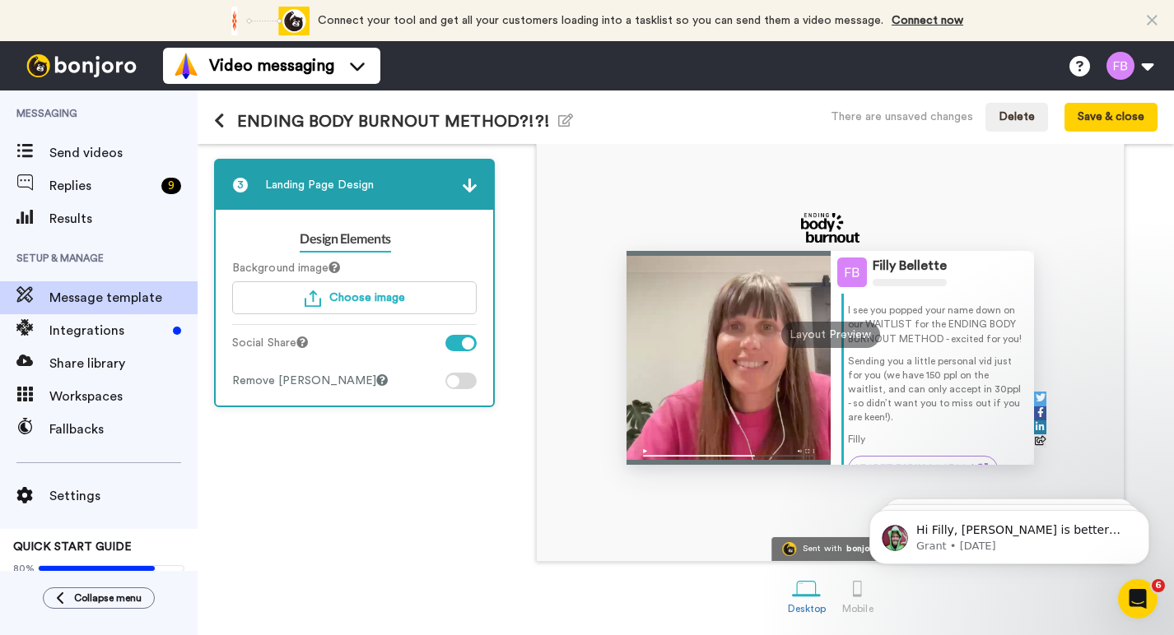
click at [464, 342] on div at bounding box center [468, 343] width 12 height 12
click at [463, 381] on div at bounding box center [460, 381] width 31 height 16
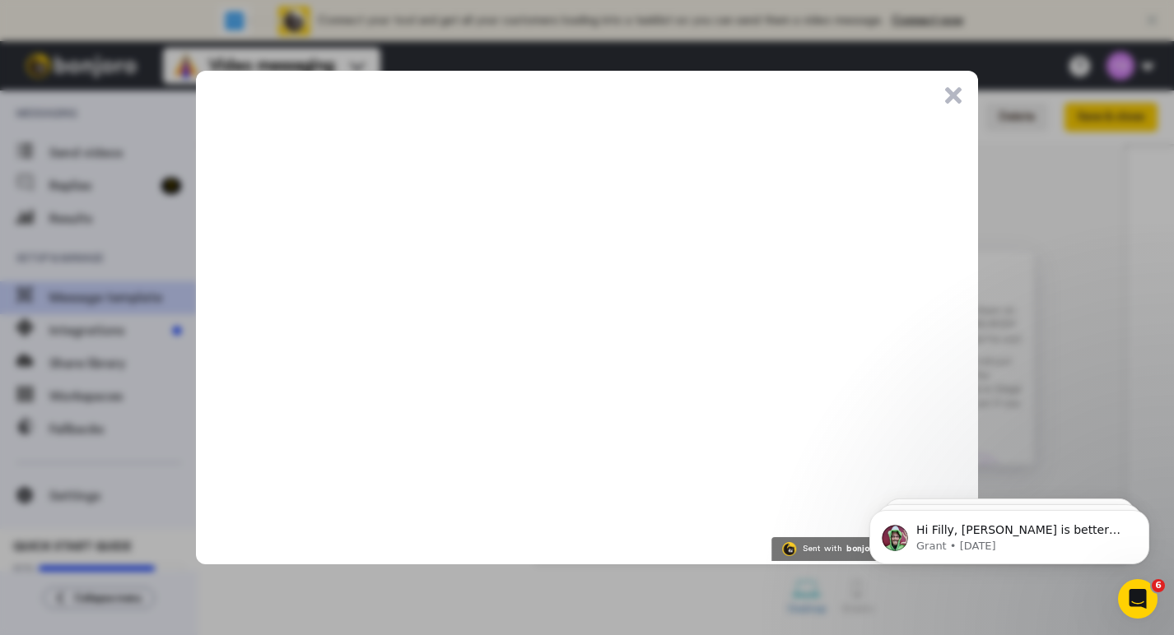
click at [954, 95] on button ".cls-1{stroke-width:0px;}" at bounding box center [953, 95] width 16 height 16
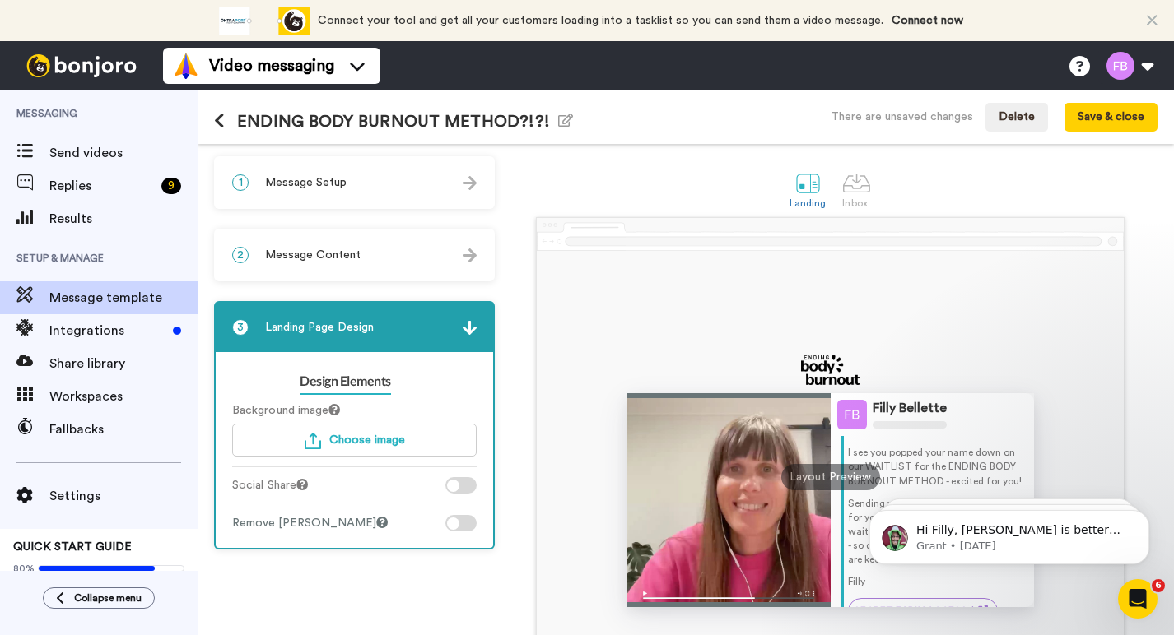
scroll to position [0, 0]
click at [1102, 123] on button "Save & close" at bounding box center [1110, 118] width 93 height 30
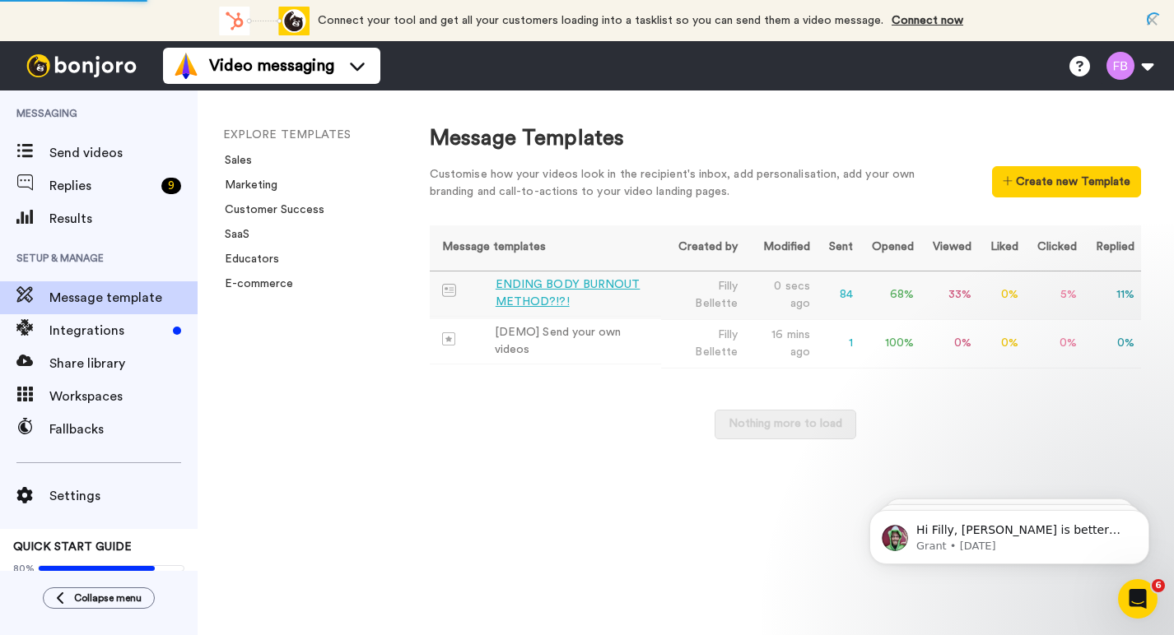
click at [542, 286] on div "ENDING BODY BURNOUT METHOD?!?!" at bounding box center [575, 294] width 159 height 35
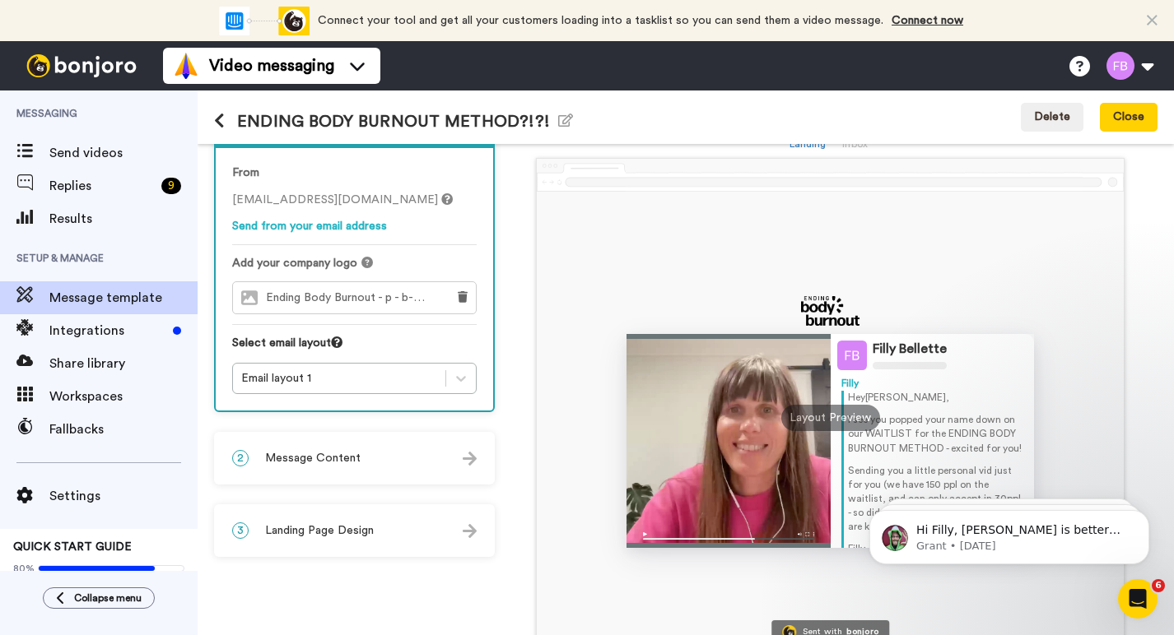
scroll to position [90, 0]
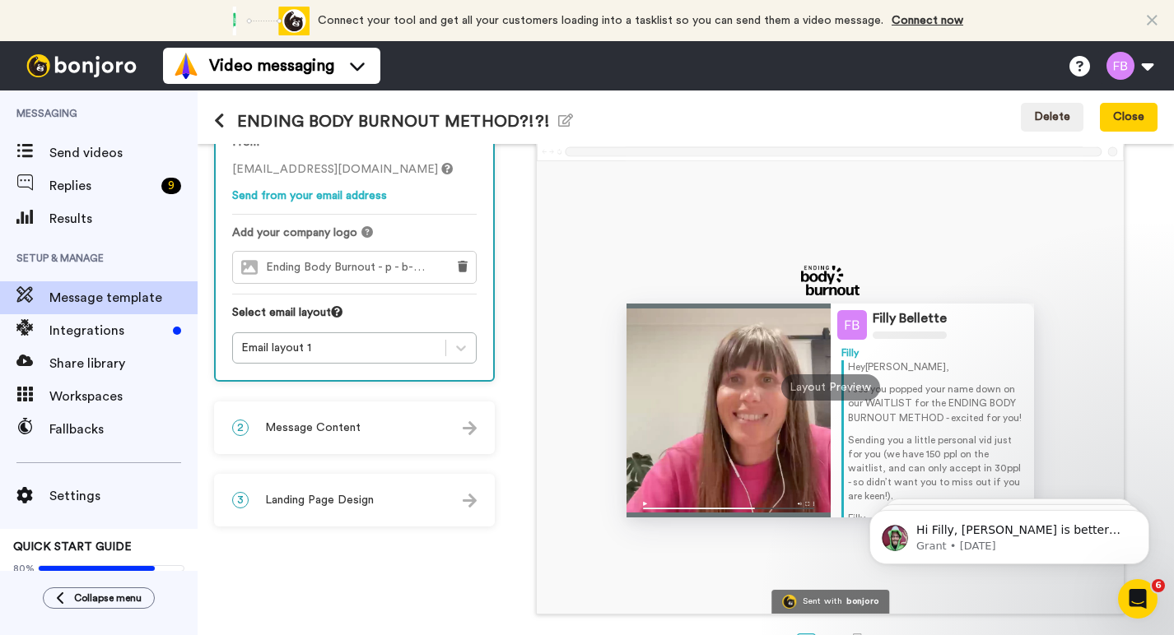
click at [332, 428] on span "Message Content" at bounding box center [312, 428] width 95 height 16
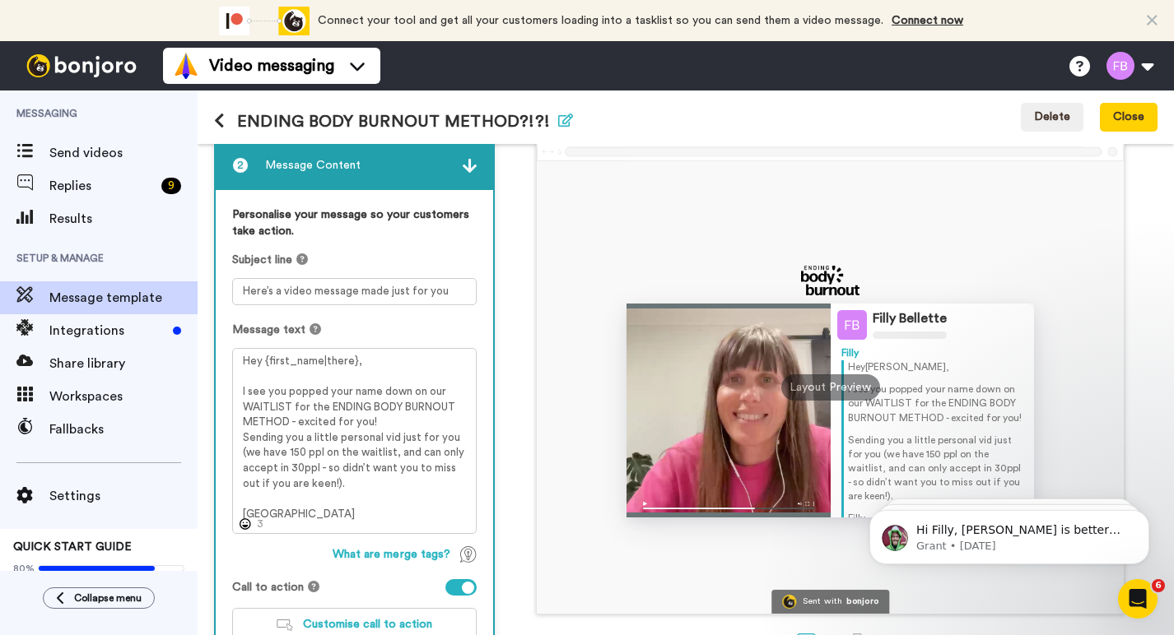
click at [565, 119] on icon "button" at bounding box center [565, 120] width 15 height 13
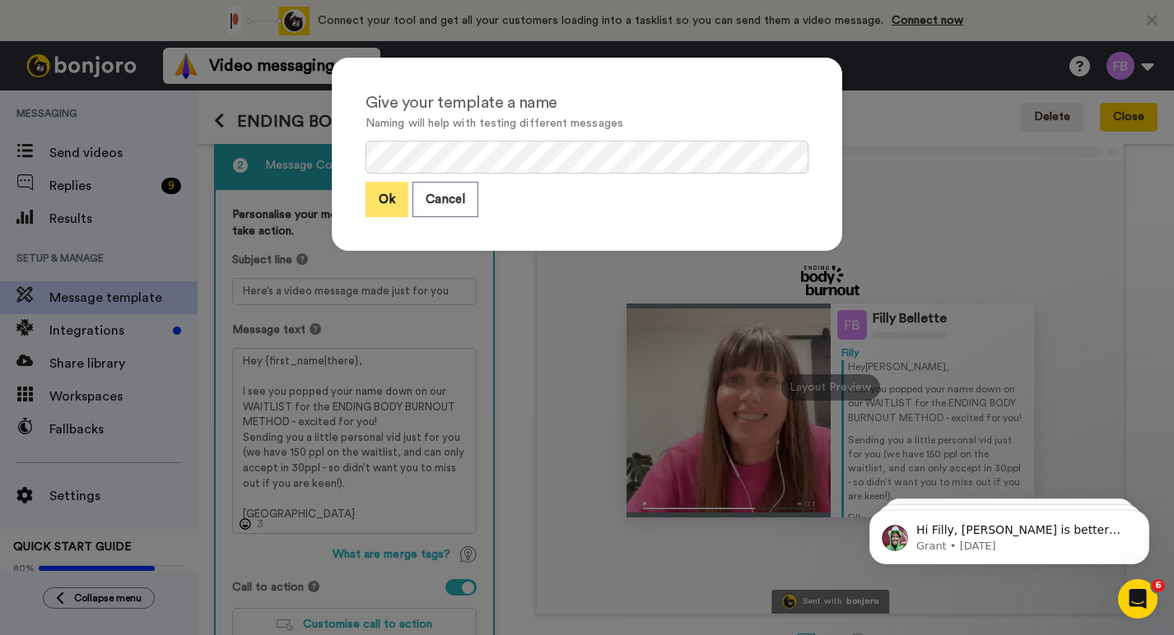
click at [383, 194] on button "Ok" at bounding box center [386, 199] width 43 height 35
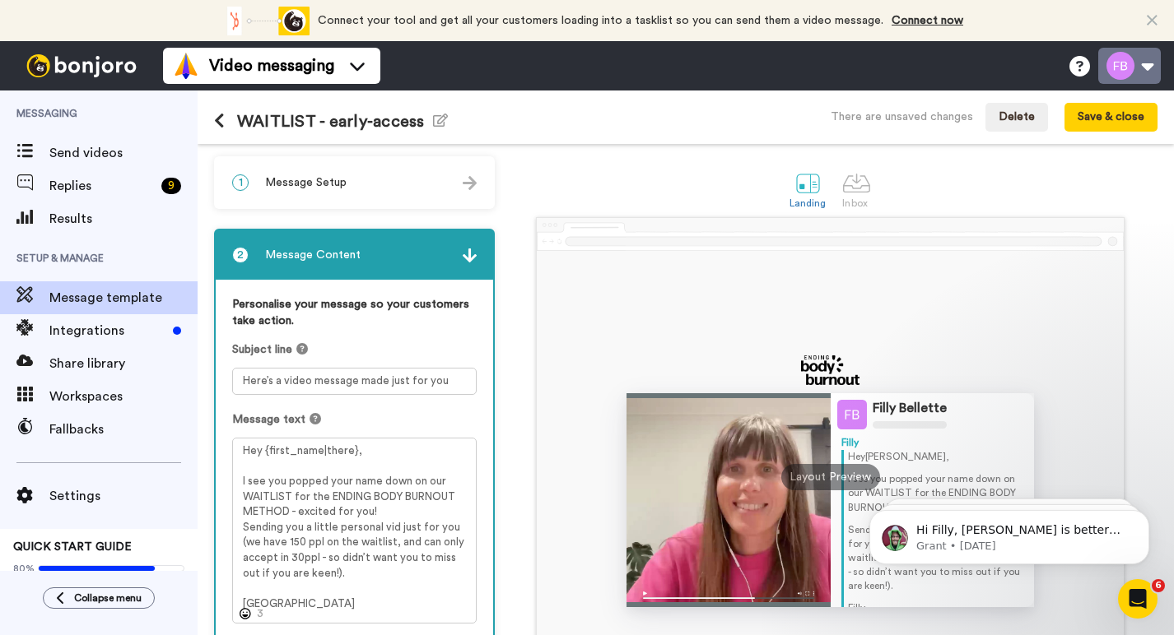
scroll to position [0, 0]
click at [1096, 115] on button "Save & close" at bounding box center [1110, 118] width 93 height 30
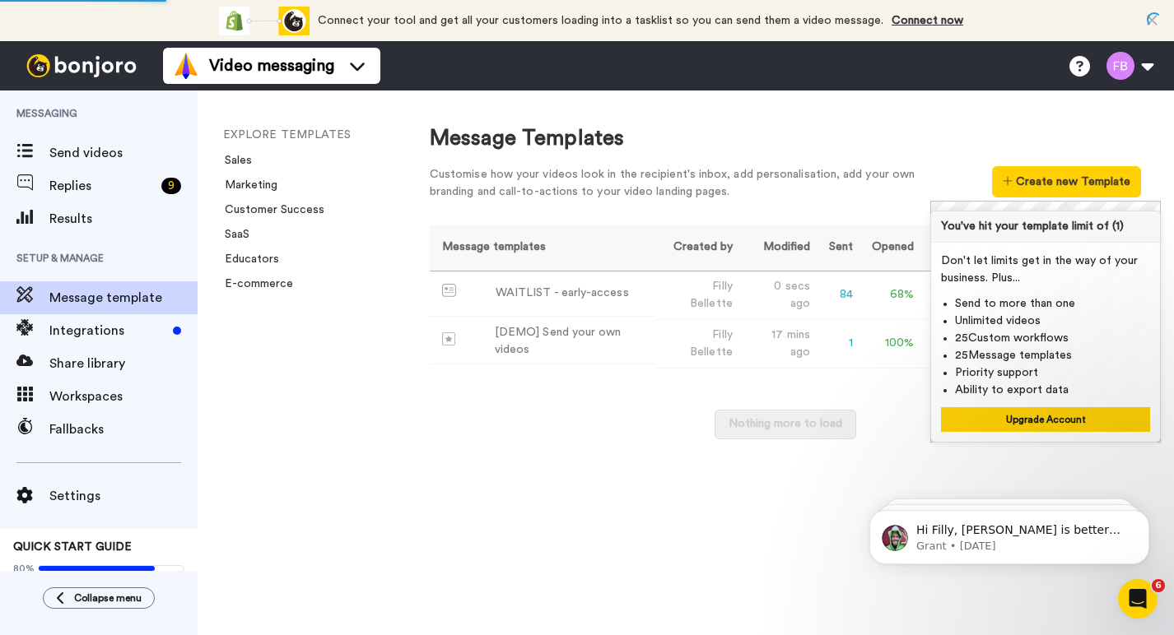
click at [899, 434] on div "Nothing more to load" at bounding box center [785, 433] width 711 height 46
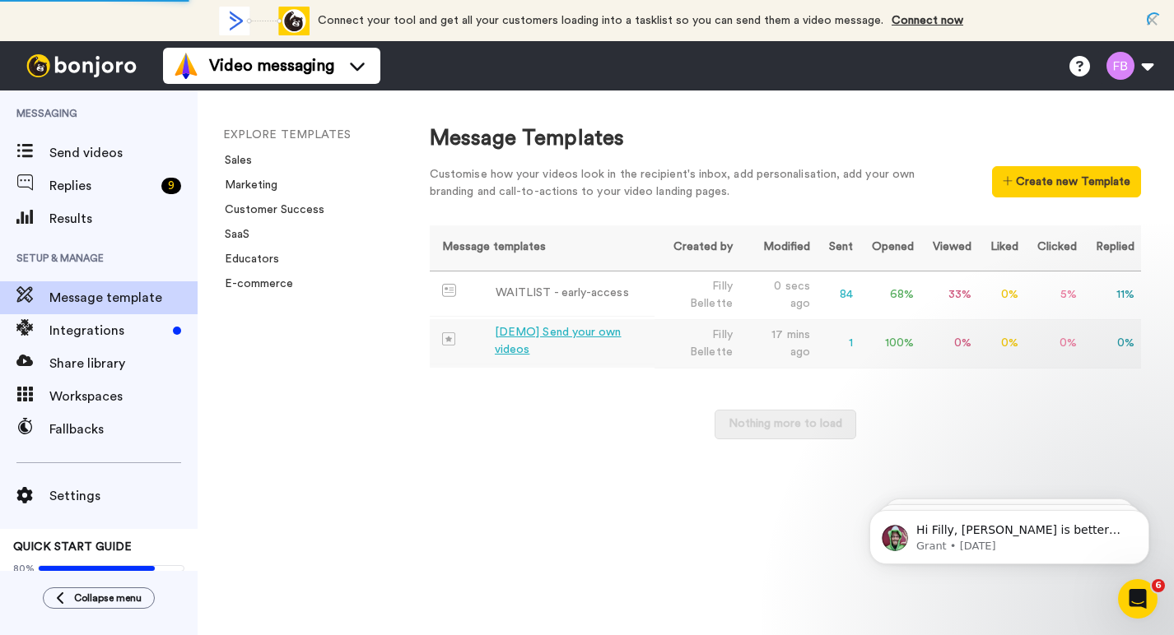
click at [542, 331] on div "[DEMO] Send your own videos" at bounding box center [571, 341] width 153 height 35
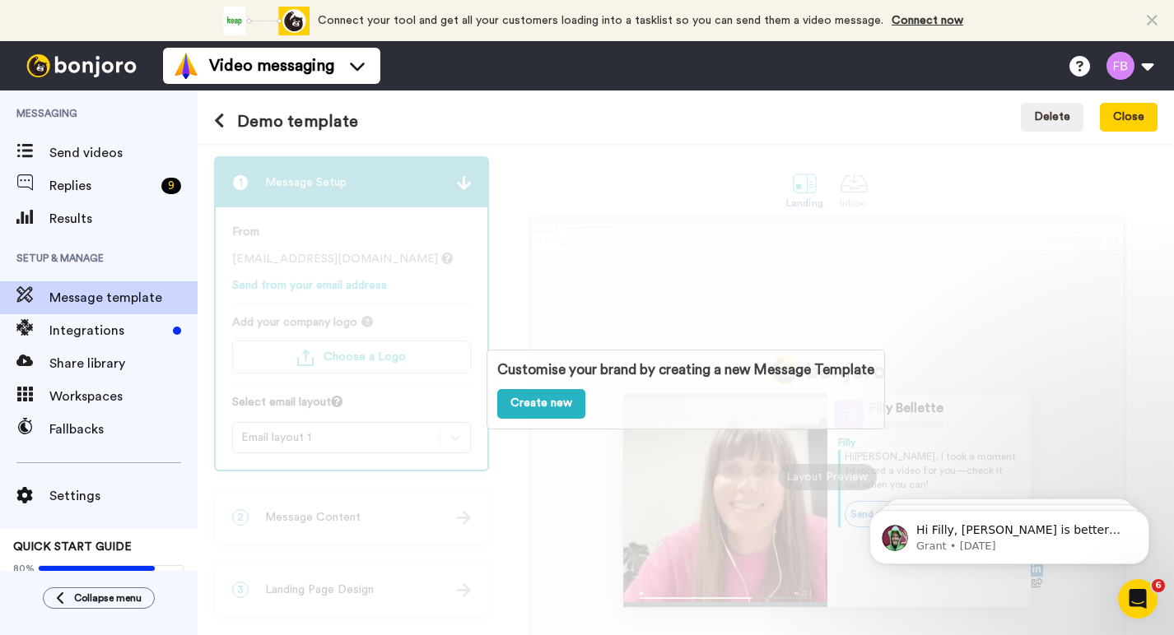
click at [723, 117] on div "Demo template Delete Close" at bounding box center [686, 118] width 976 height 54
click at [1135, 114] on button "Close" at bounding box center [1129, 118] width 58 height 30
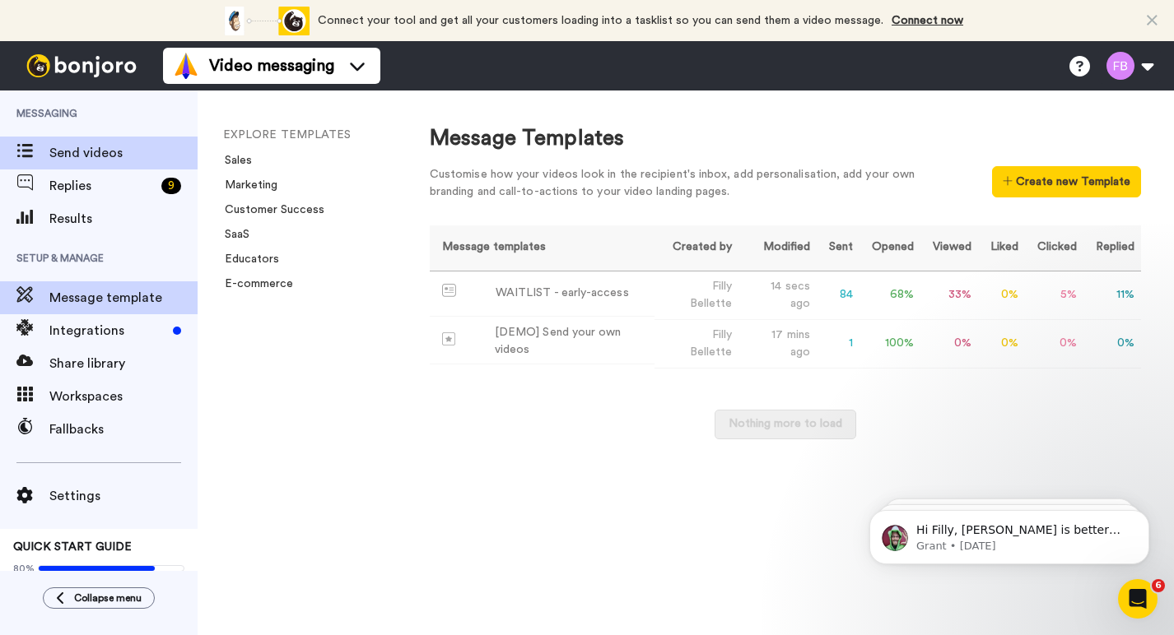
click at [92, 144] on span "Send videos" at bounding box center [123, 153] width 148 height 20
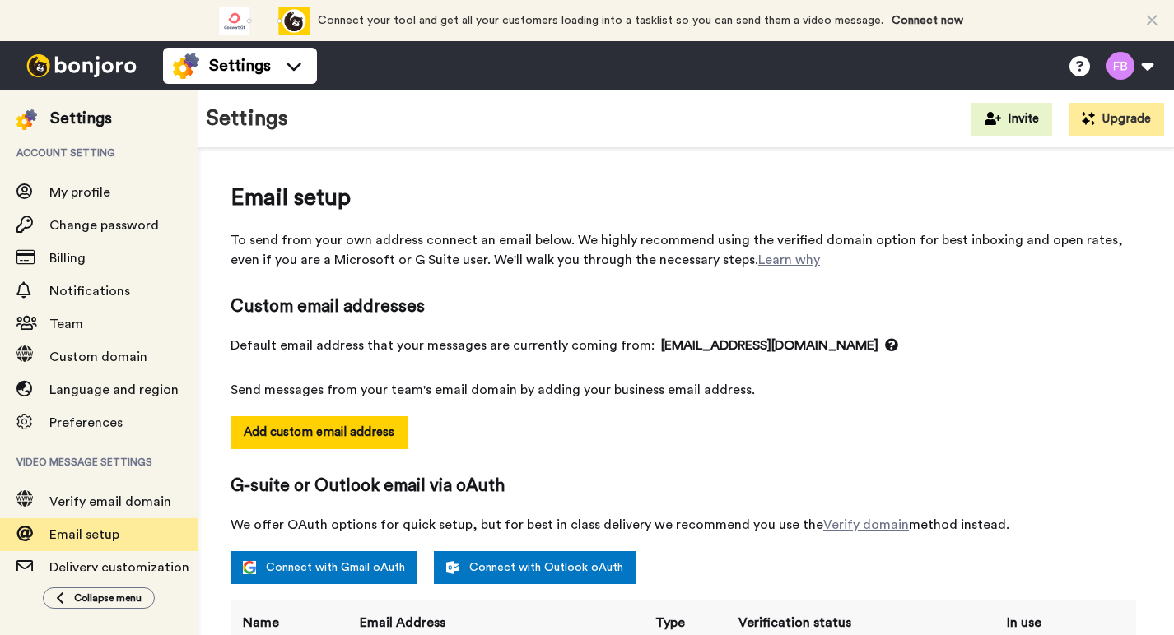
select select "161044"
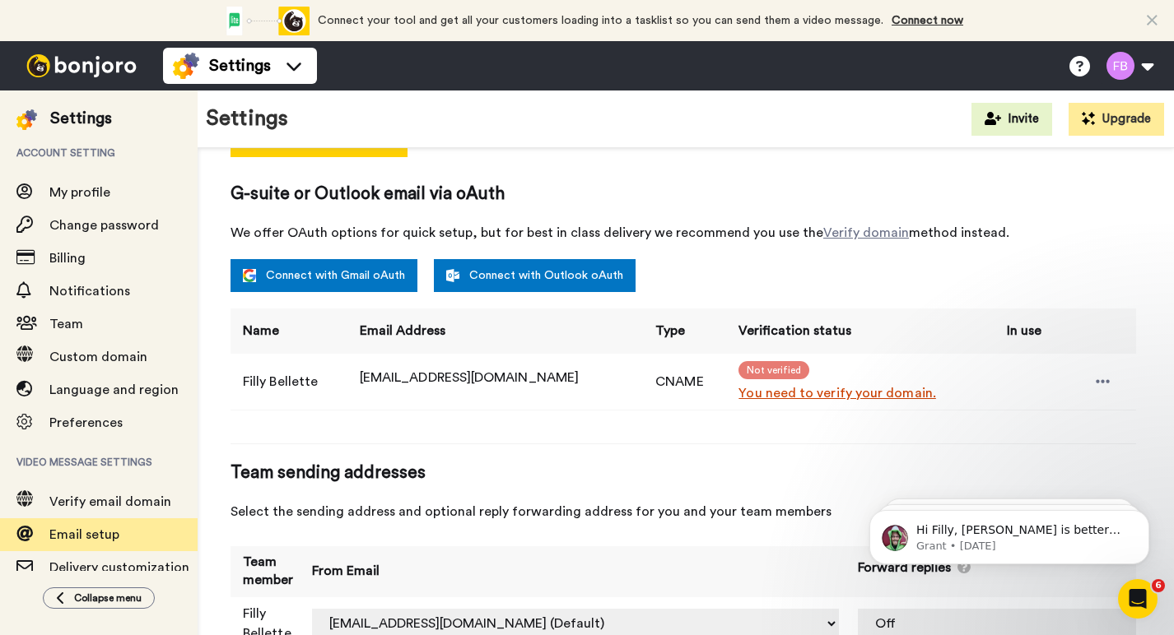
click at [750, 395] on link "You need to verify your domain." at bounding box center [862, 394] width 249 height 20
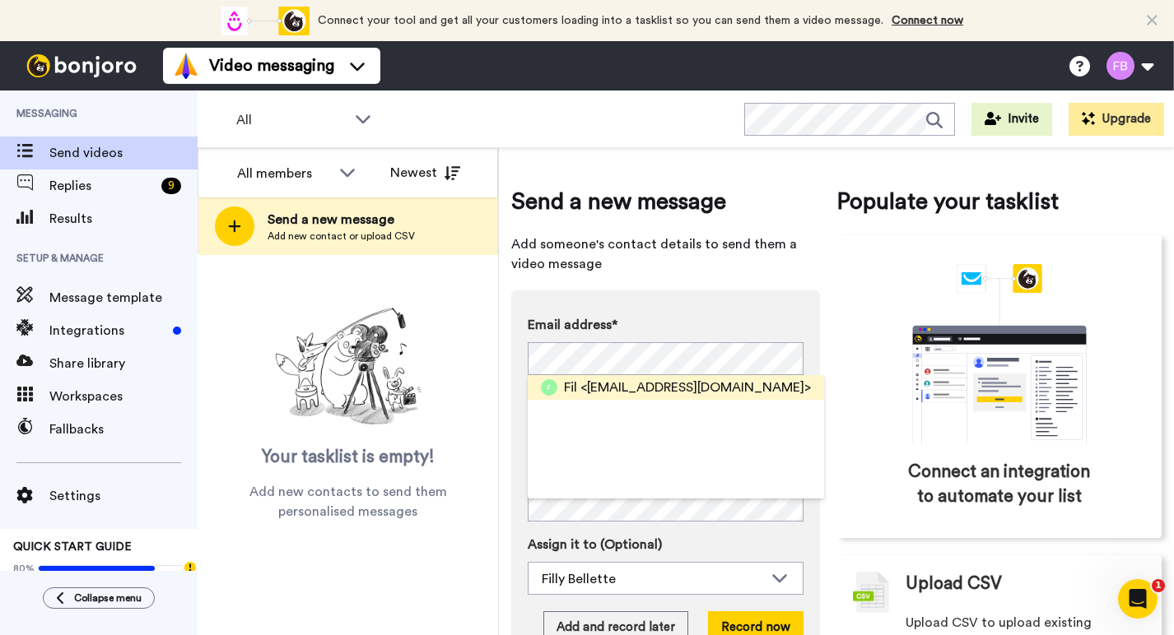
click at [598, 384] on span "<fattyfil@hotmail.com>" at bounding box center [695, 388] width 230 height 20
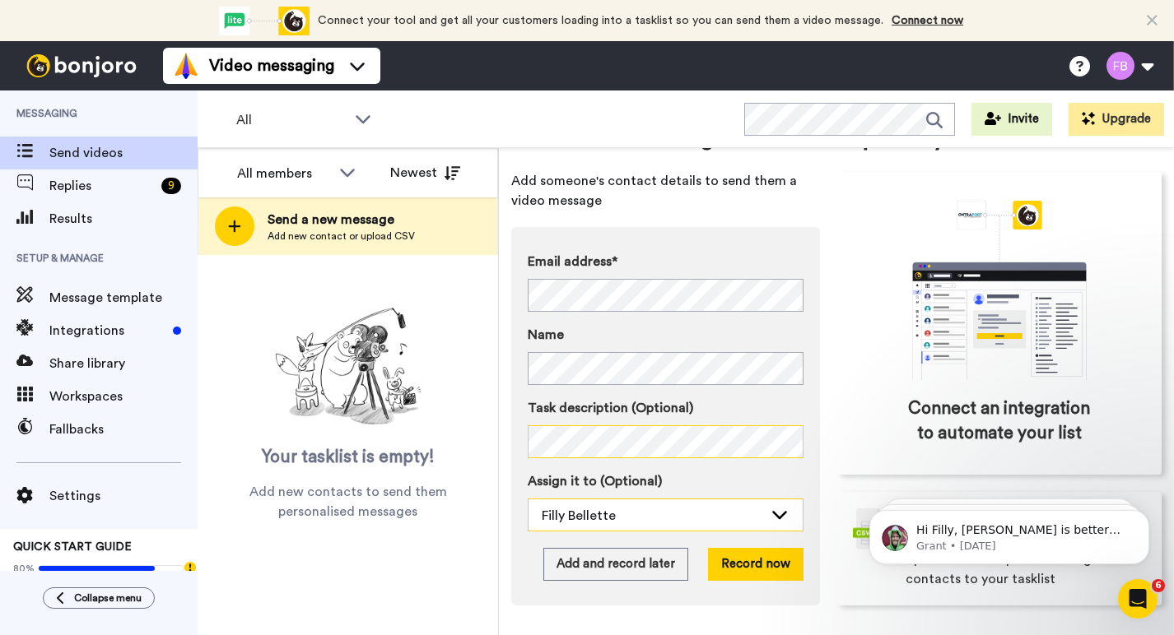
scroll to position [86, 0]
click at [633, 506] on div "Filly Bellette" at bounding box center [652, 516] width 221 height 20
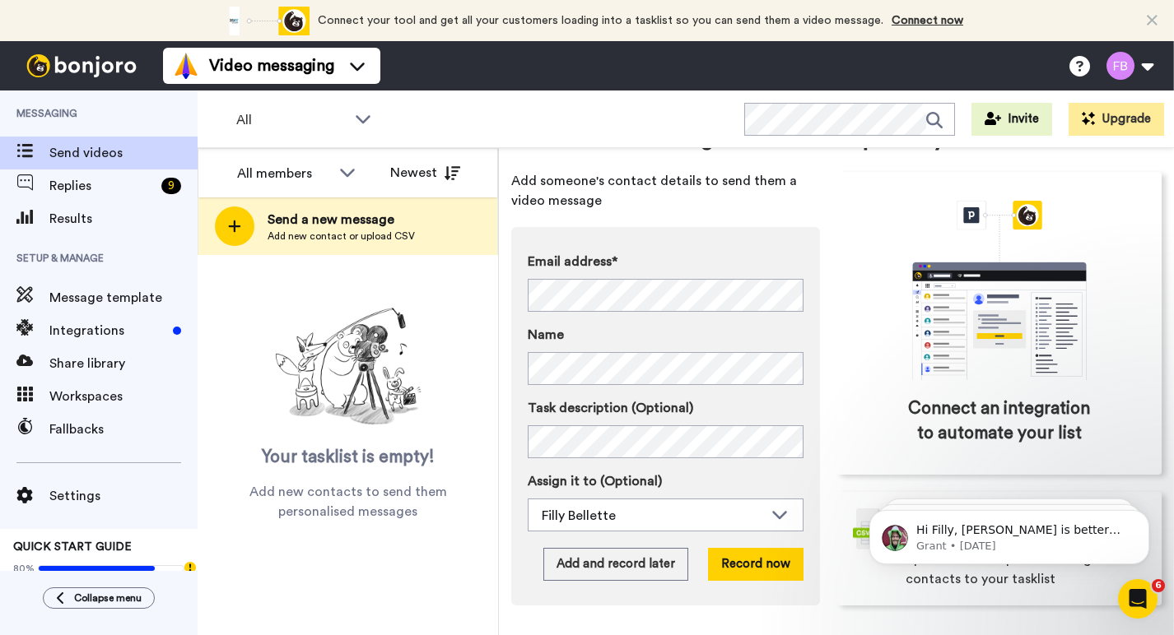
click at [812, 443] on div "Email address* Fil <fattyfil@hotmail.com> Name Task description (Optional) Assi…" at bounding box center [665, 416] width 309 height 379
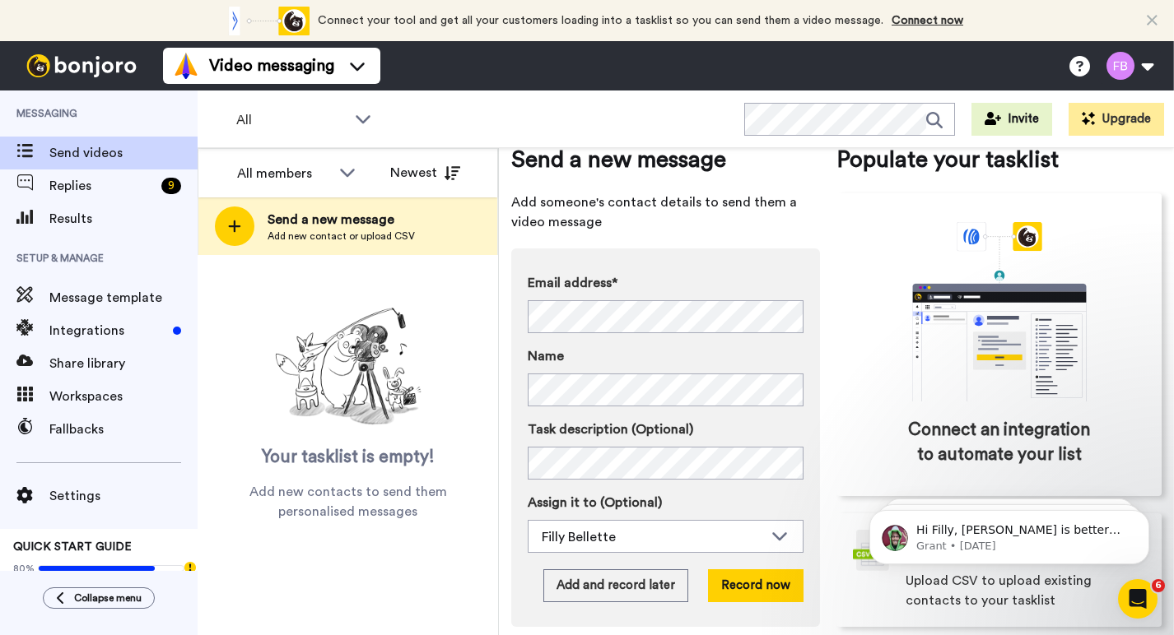
scroll to position [64, 0]
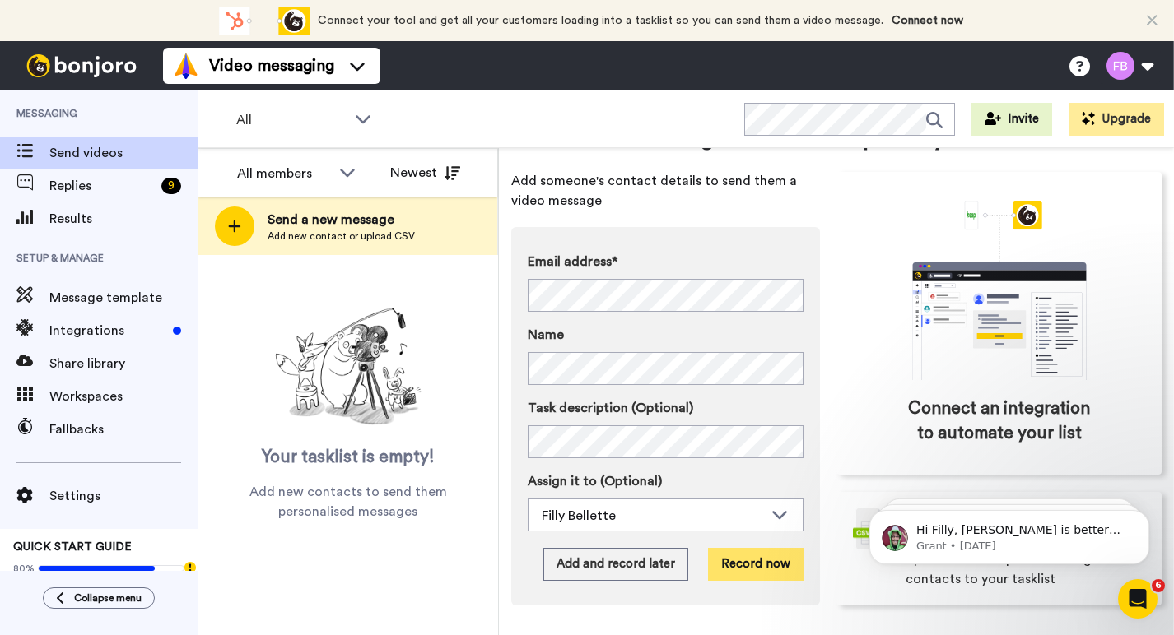
click at [747, 567] on button "Record now" at bounding box center [755, 564] width 95 height 33
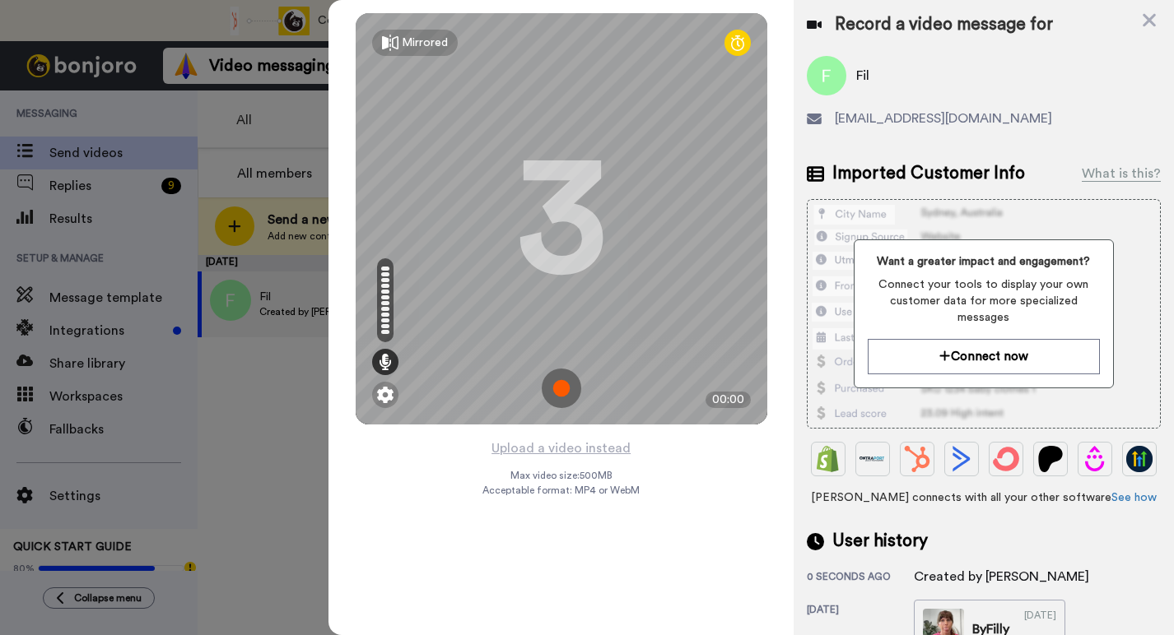
click at [556, 389] on img at bounding box center [562, 389] width 40 height 40
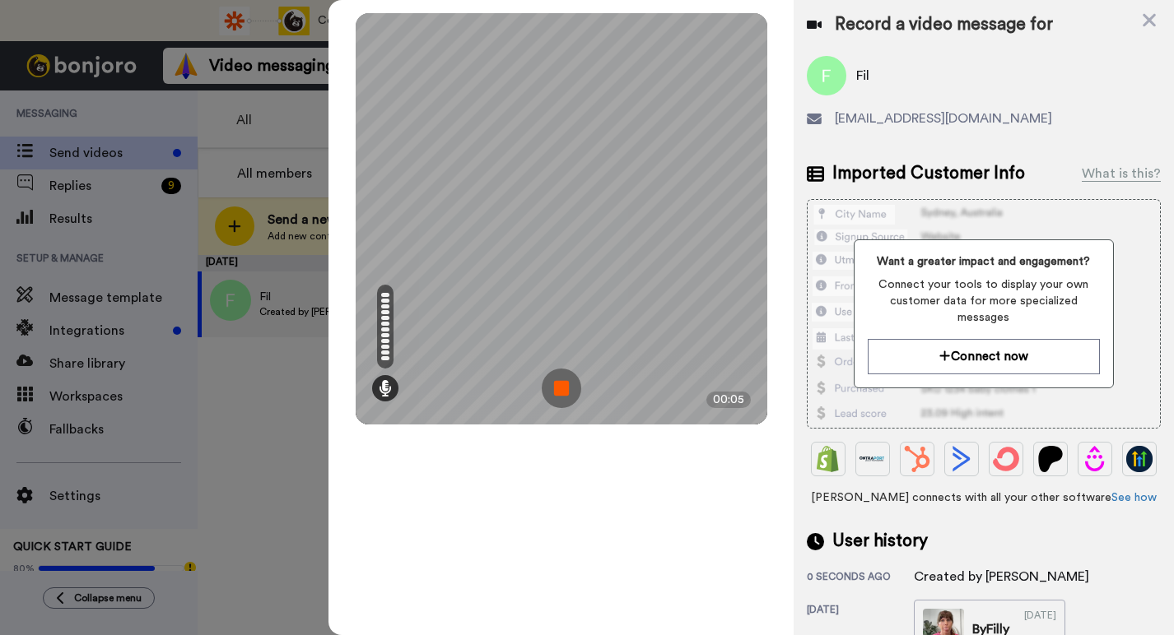
click at [564, 385] on img at bounding box center [562, 389] width 40 height 40
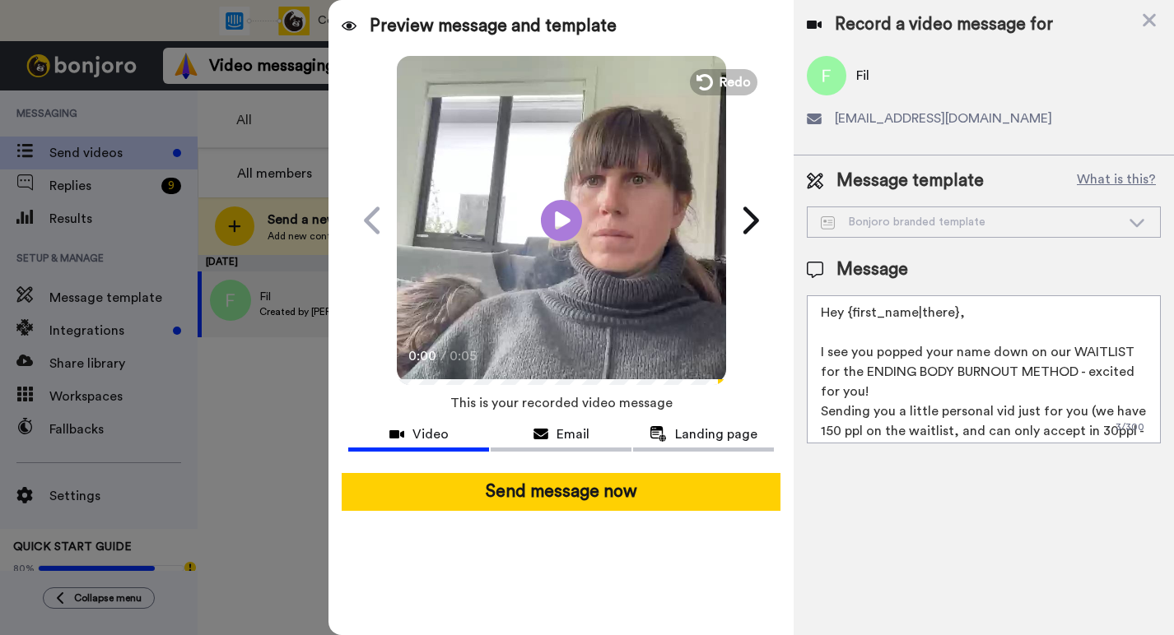
scroll to position [26, 0]
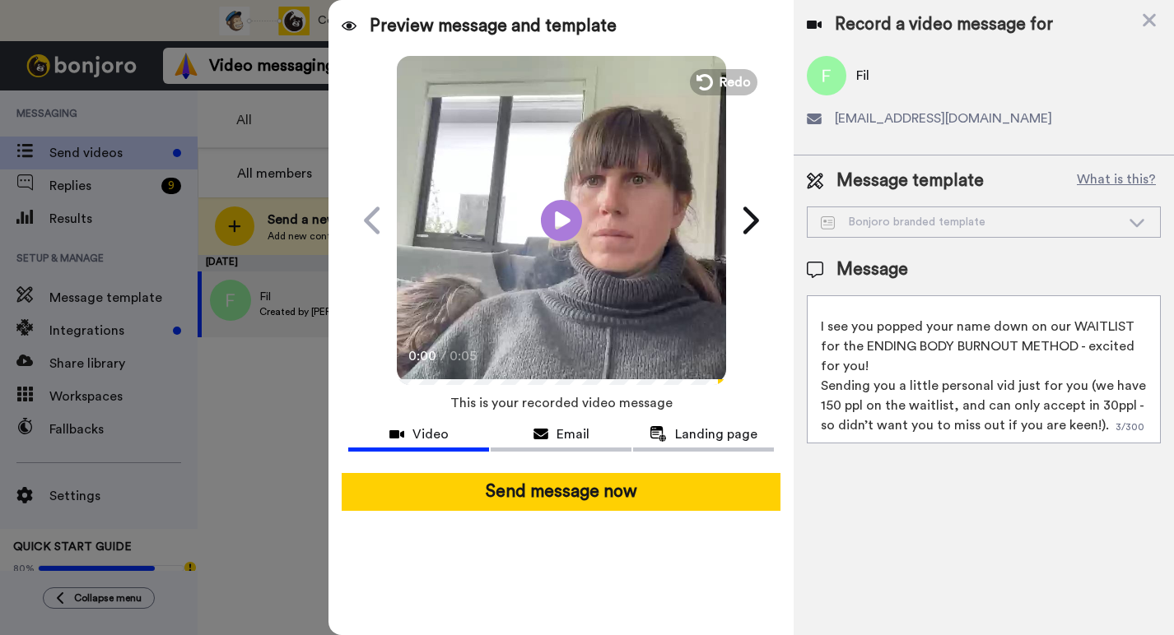
click at [882, 368] on textarea "Hey {first_name|there}, I see you popped your name down on our WAITLIST for the…" at bounding box center [984, 369] width 354 height 148
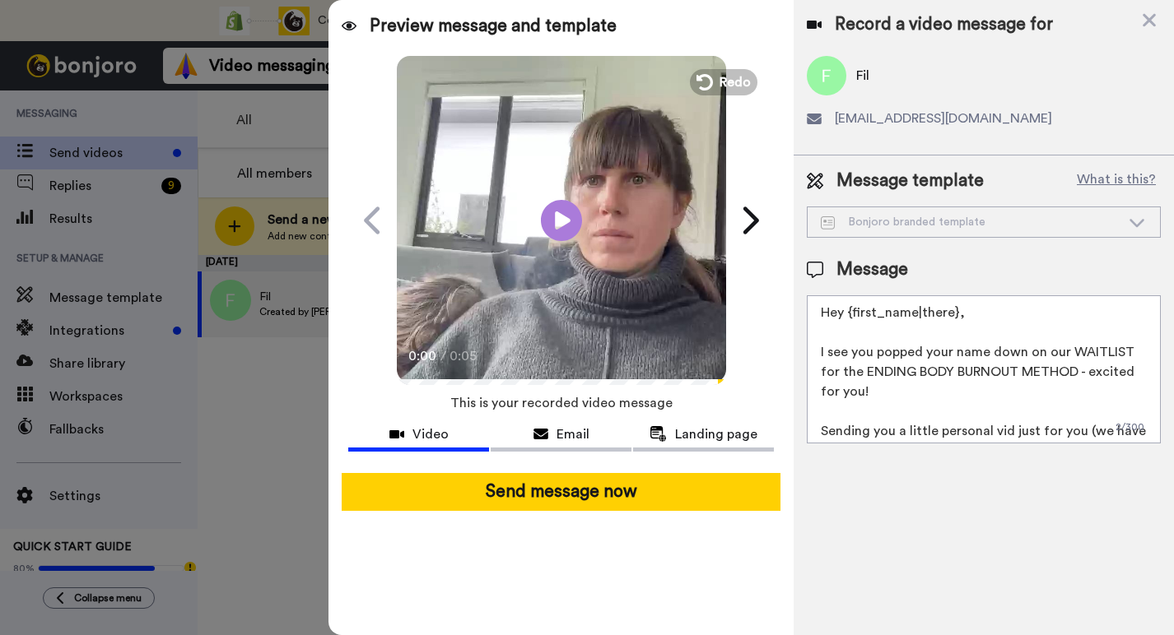
scroll to position [0, 0]
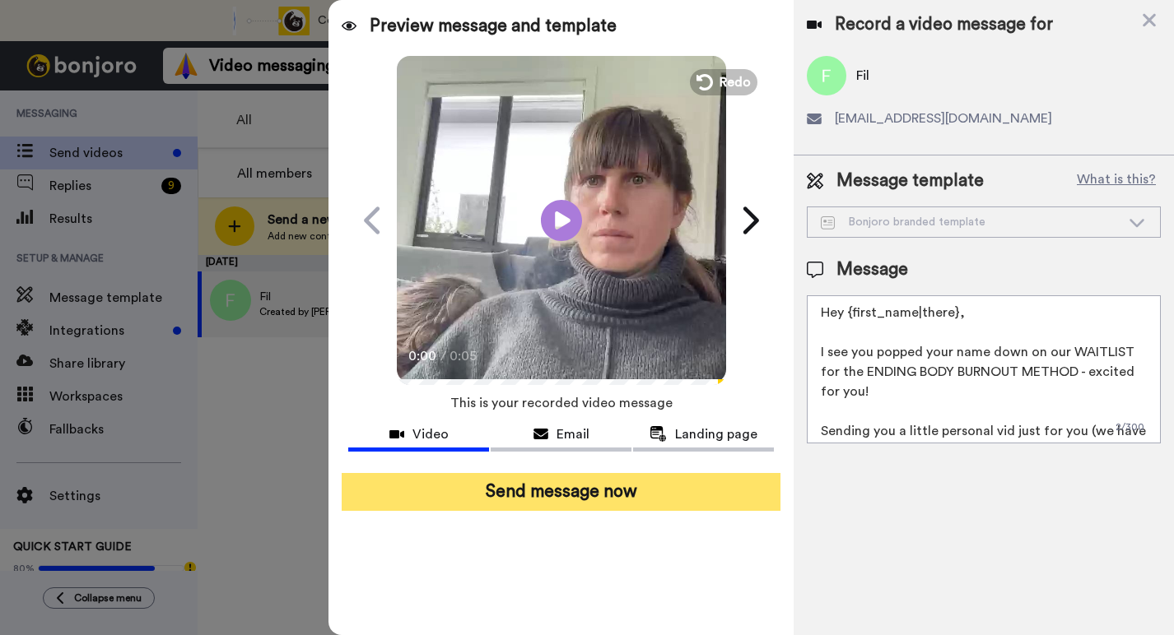
type textarea "Hey {first_name|there}, I see you popped your name down on our WAITLIST for the…"
click at [589, 501] on button "Send message now" at bounding box center [561, 492] width 439 height 38
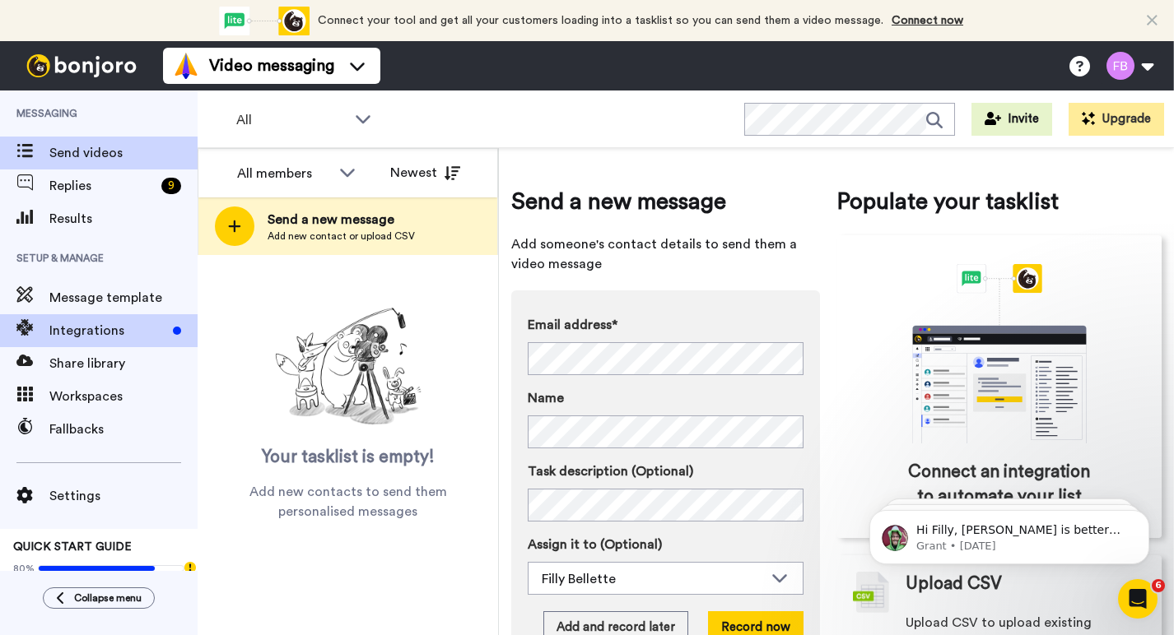
click at [80, 328] on span "Integrations" at bounding box center [107, 331] width 117 height 20
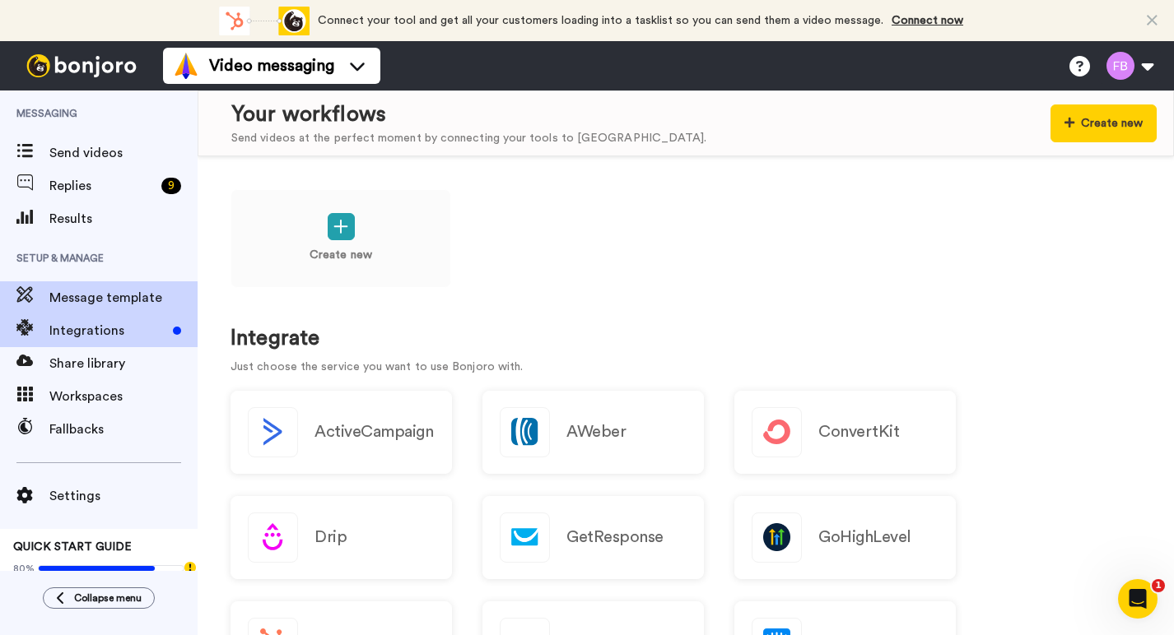
click at [86, 305] on span "Message template" at bounding box center [123, 298] width 148 height 20
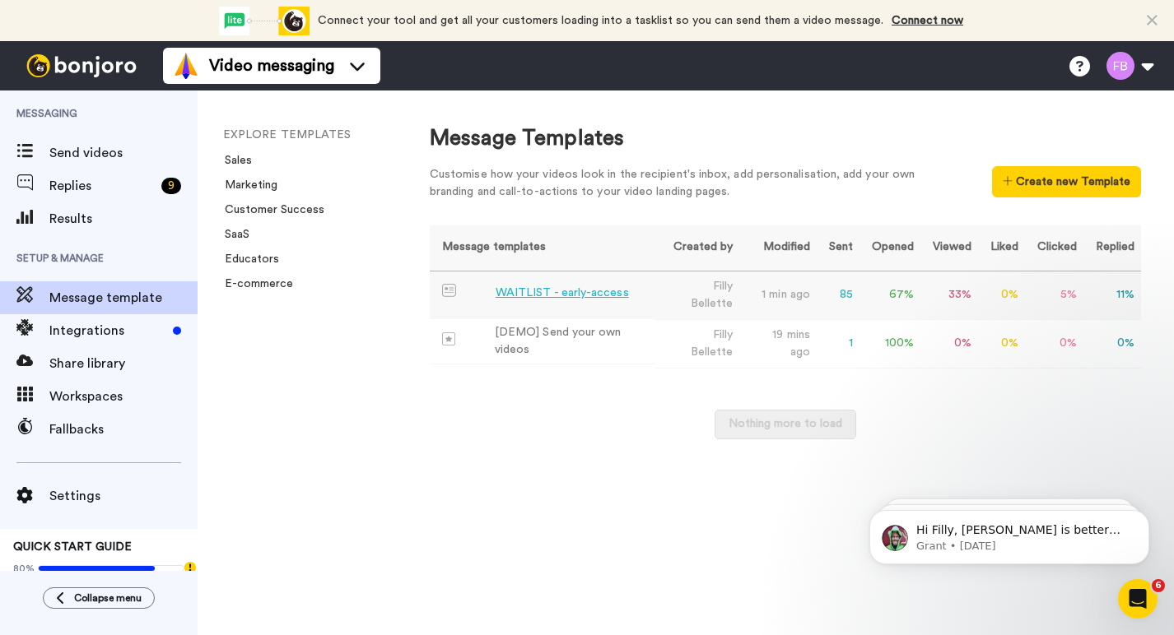
click at [519, 291] on div "WAITLIST - early-access" at bounding box center [562, 293] width 133 height 17
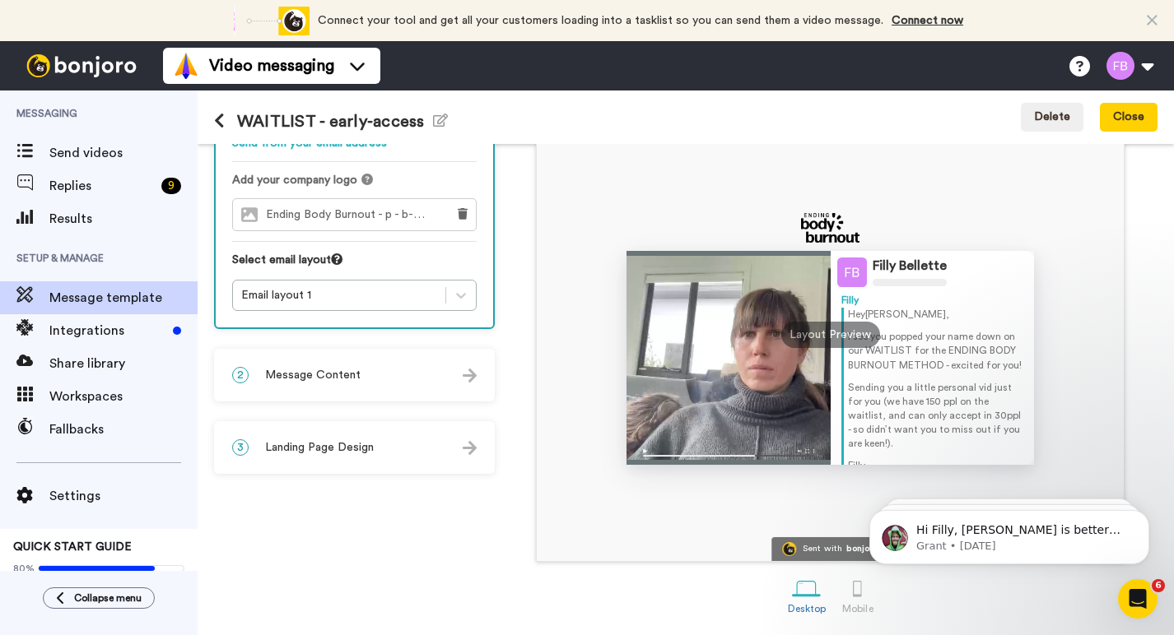
scroll to position [144, 0]
click at [450, 293] on div at bounding box center [461, 296] width 30 height 30
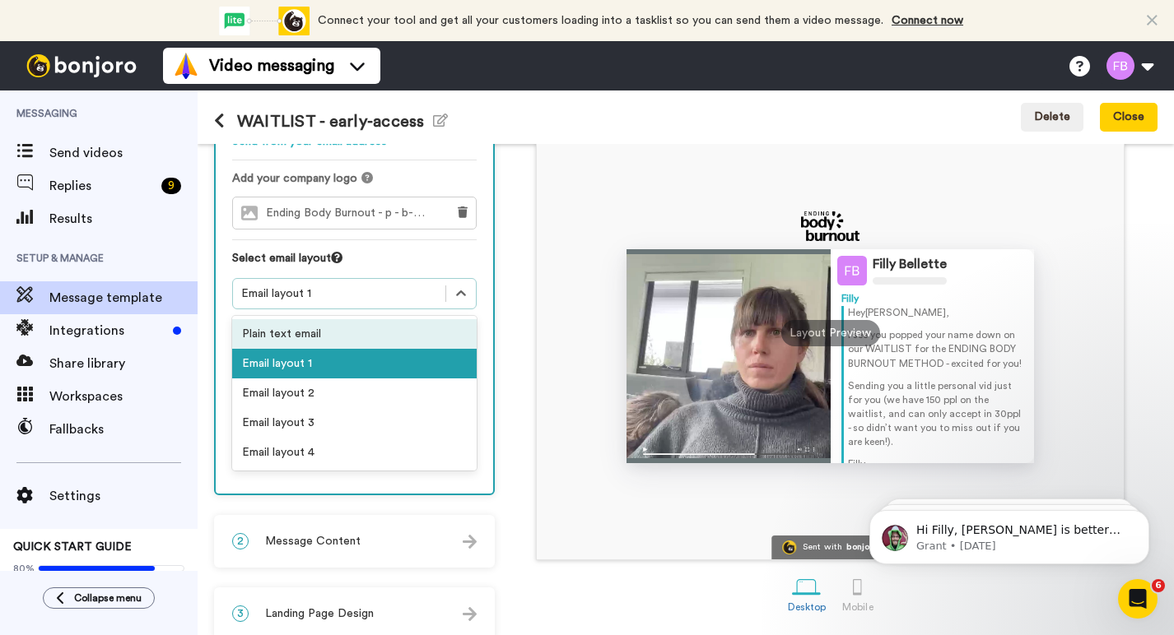
click at [378, 329] on div "Plain text email" at bounding box center [354, 334] width 244 height 30
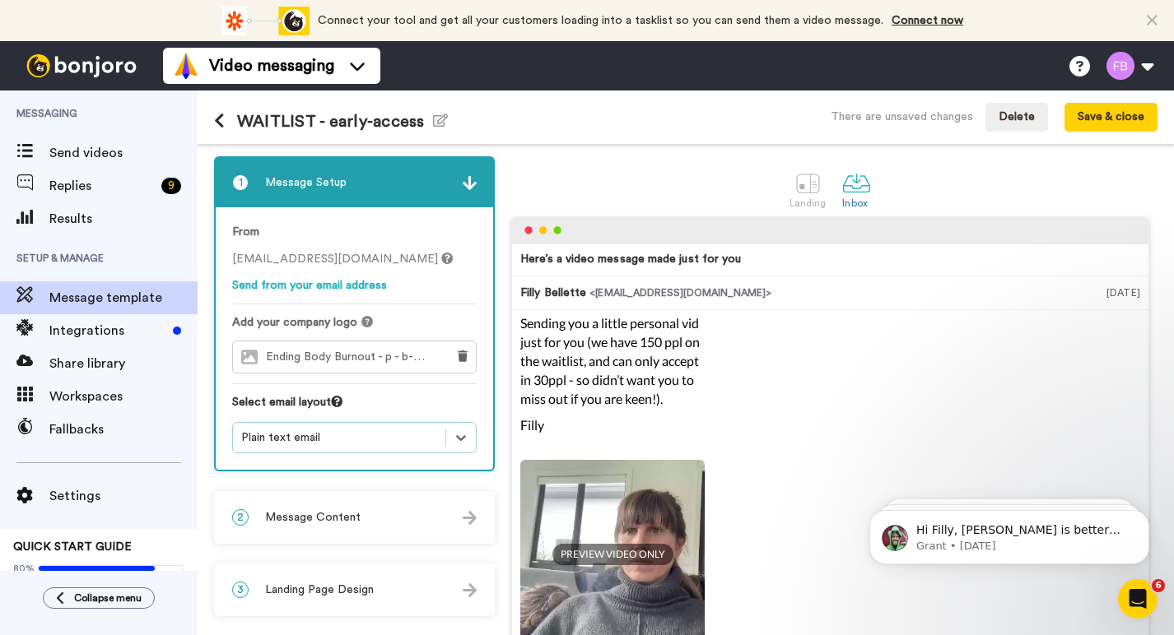
scroll to position [118, 0]
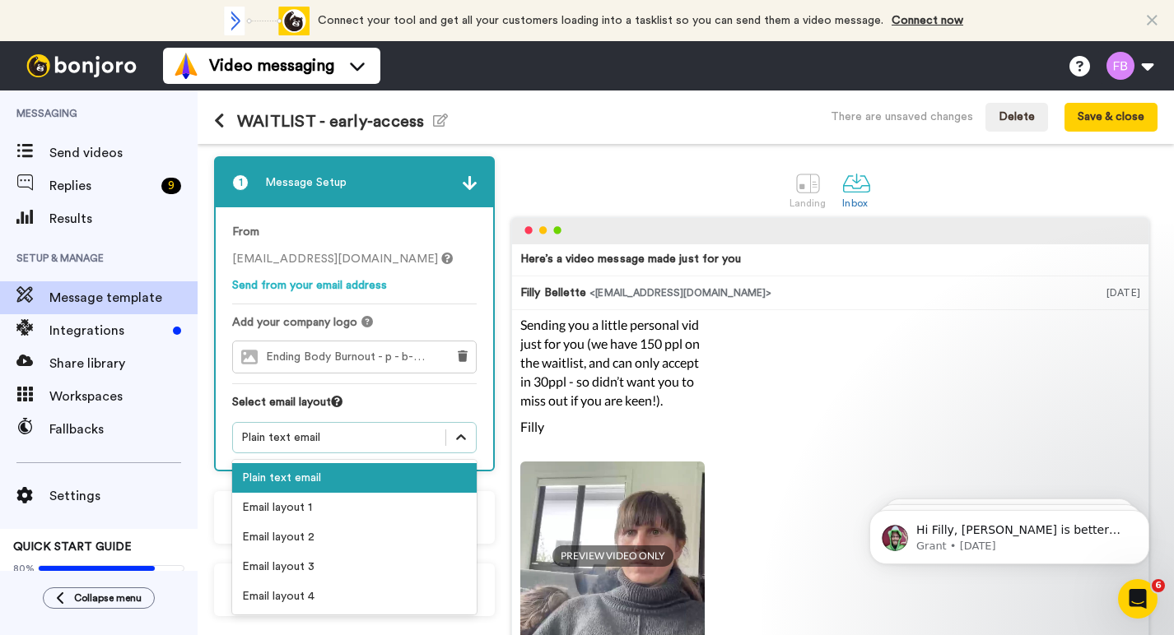
click at [462, 440] on icon at bounding box center [461, 438] width 16 height 16
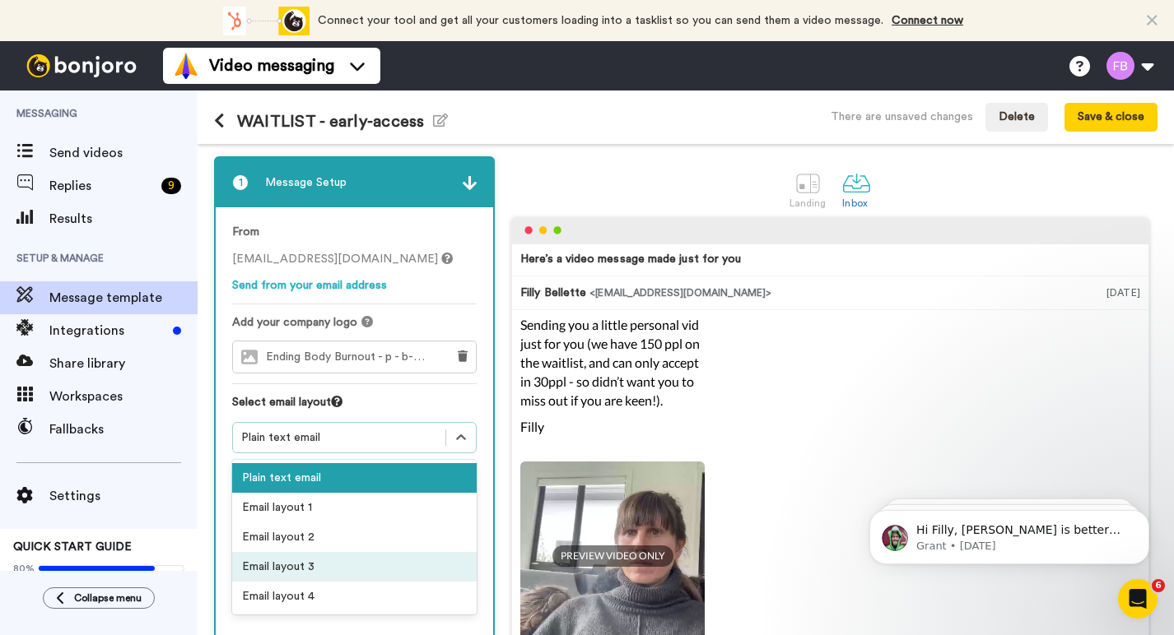
click at [353, 569] on div "Email layout 3" at bounding box center [354, 567] width 244 height 30
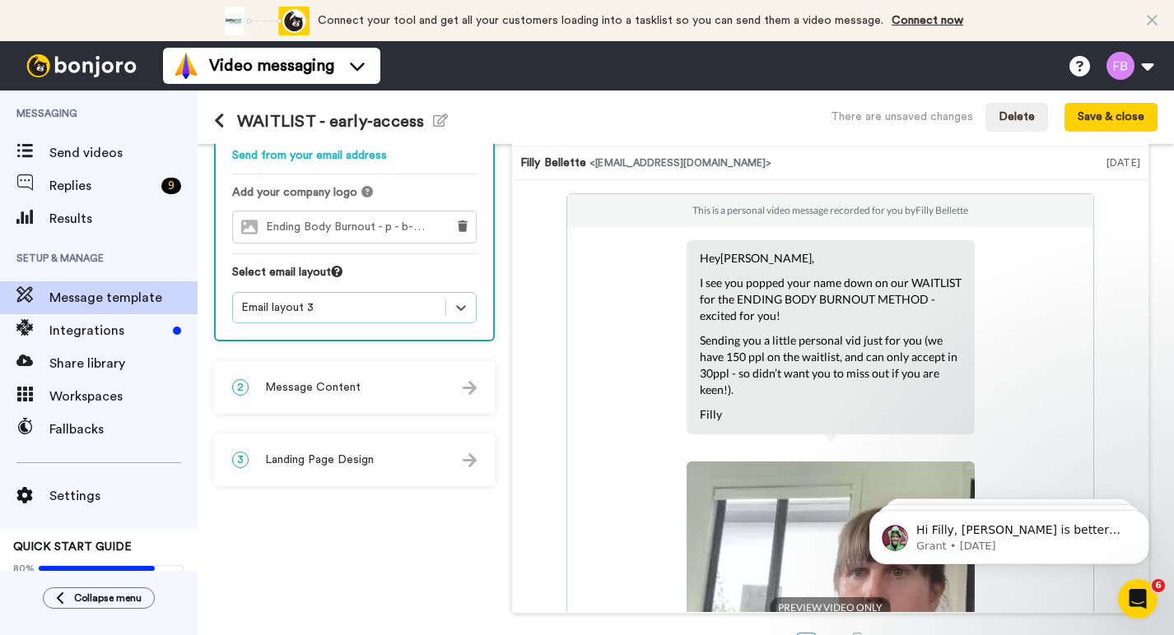
scroll to position [128, 0]
click at [457, 318] on icon at bounding box center [461, 309] width 16 height 16
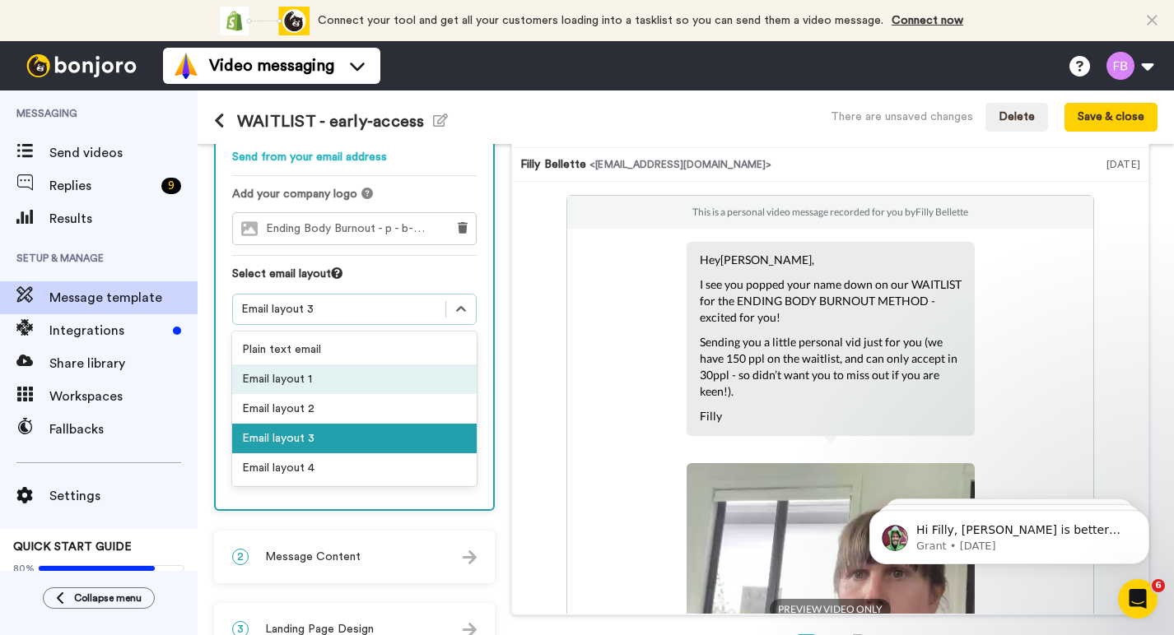
click at [343, 378] on div "Email layout 1" at bounding box center [354, 380] width 244 height 30
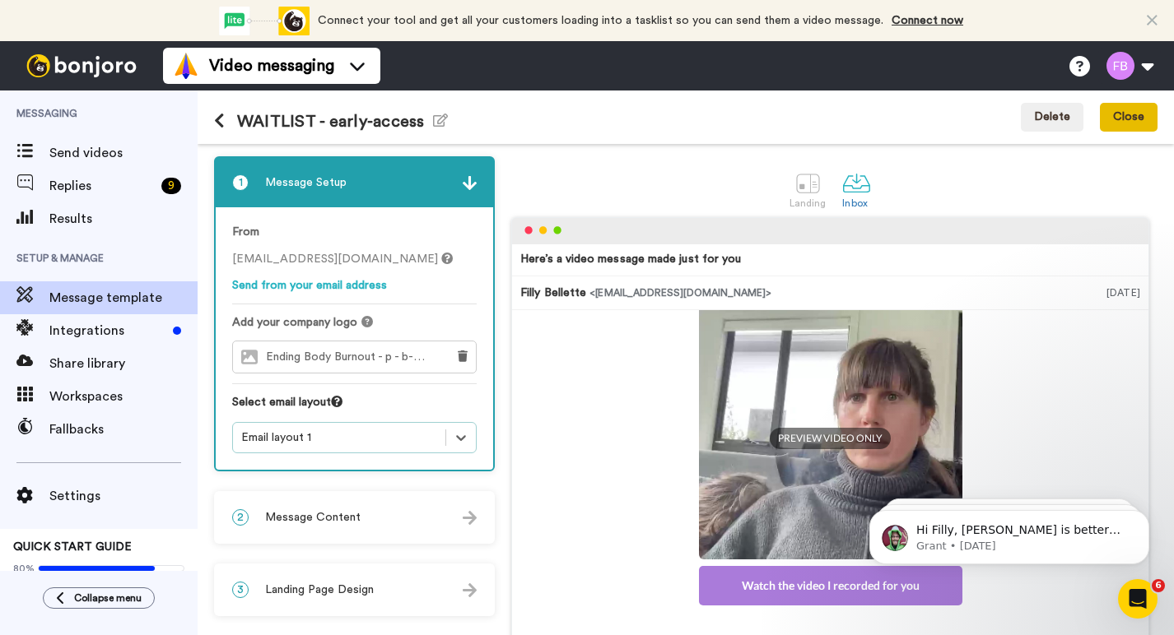
scroll to position [0, 0]
click at [1124, 109] on button "Close" at bounding box center [1129, 118] width 58 height 30
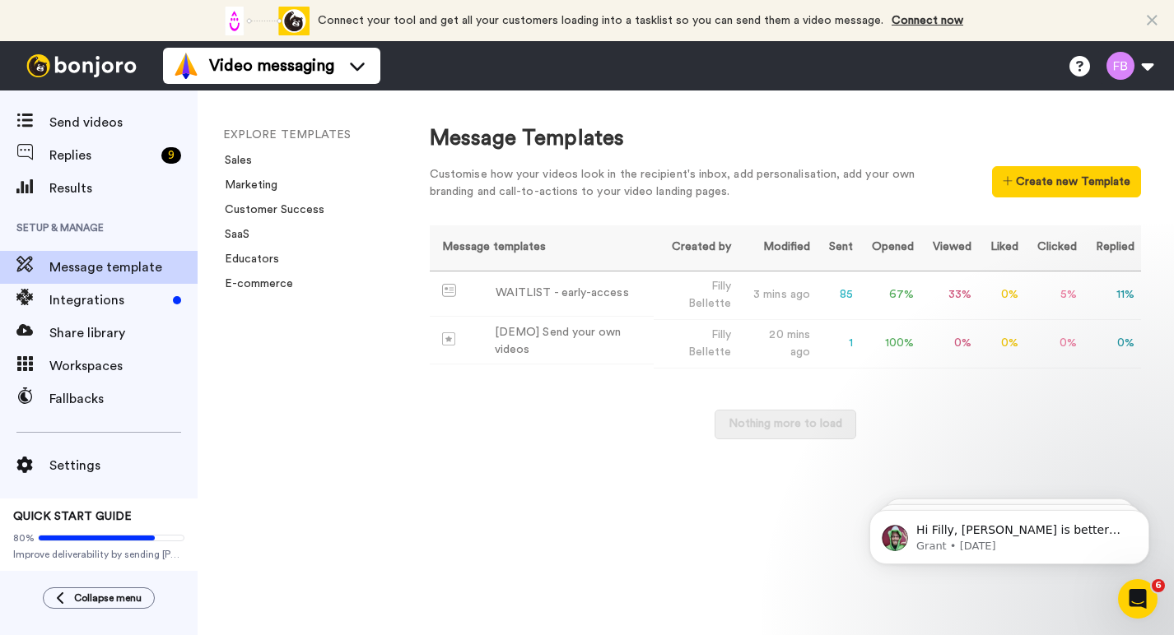
scroll to position [30, 0]
click at [66, 463] on span "Settings" at bounding box center [123, 466] width 148 height 20
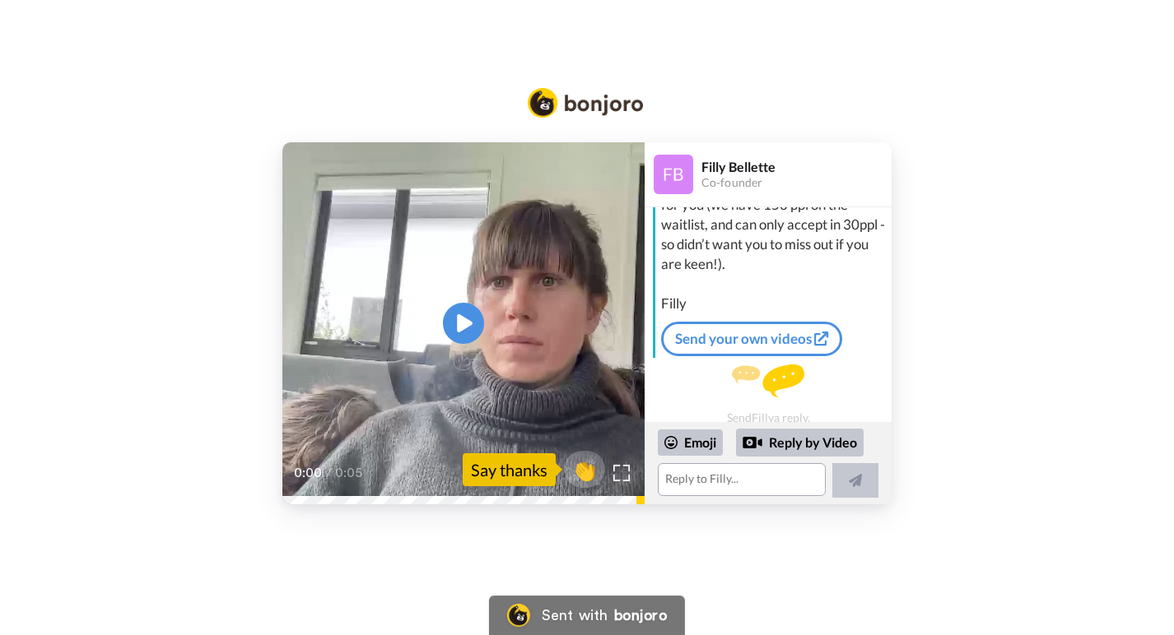
scroll to position [194, 0]
click at [571, 117] on img at bounding box center [585, 103] width 115 height 30
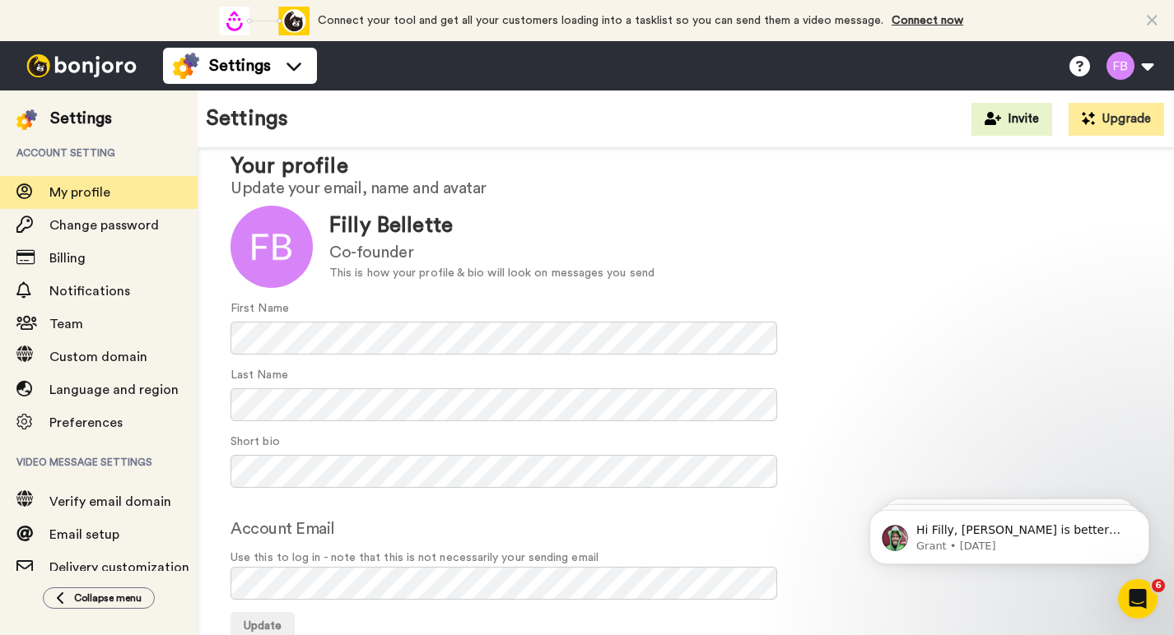
scroll to position [42, 0]
click at [88, 262] on span "Billing" at bounding box center [123, 259] width 148 height 20
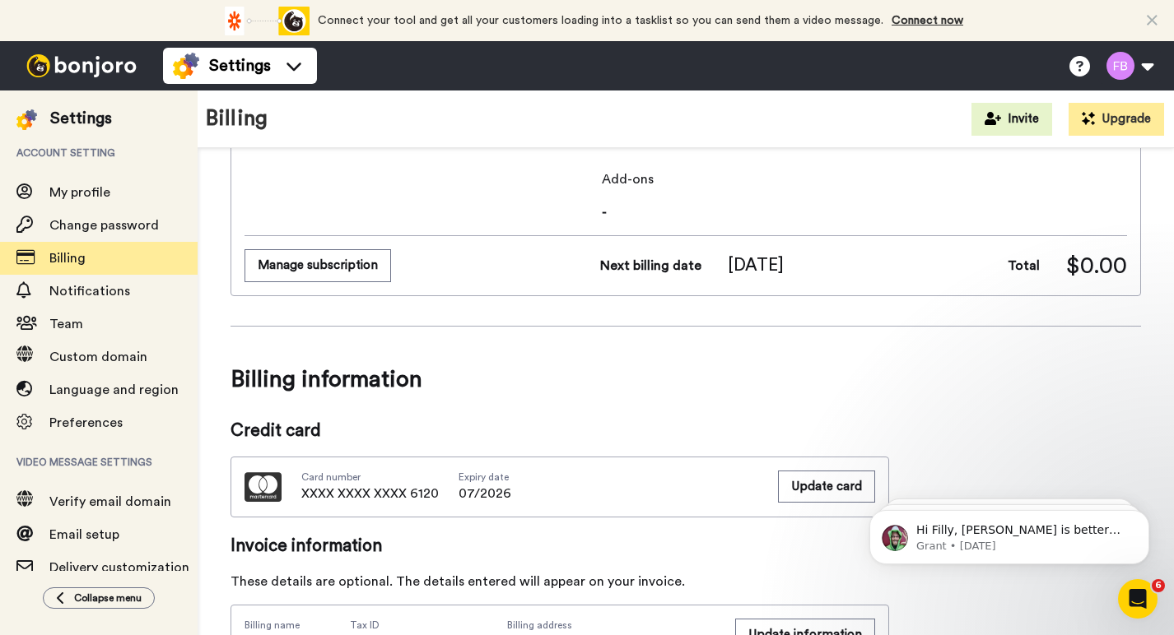
scroll to position [23, 0]
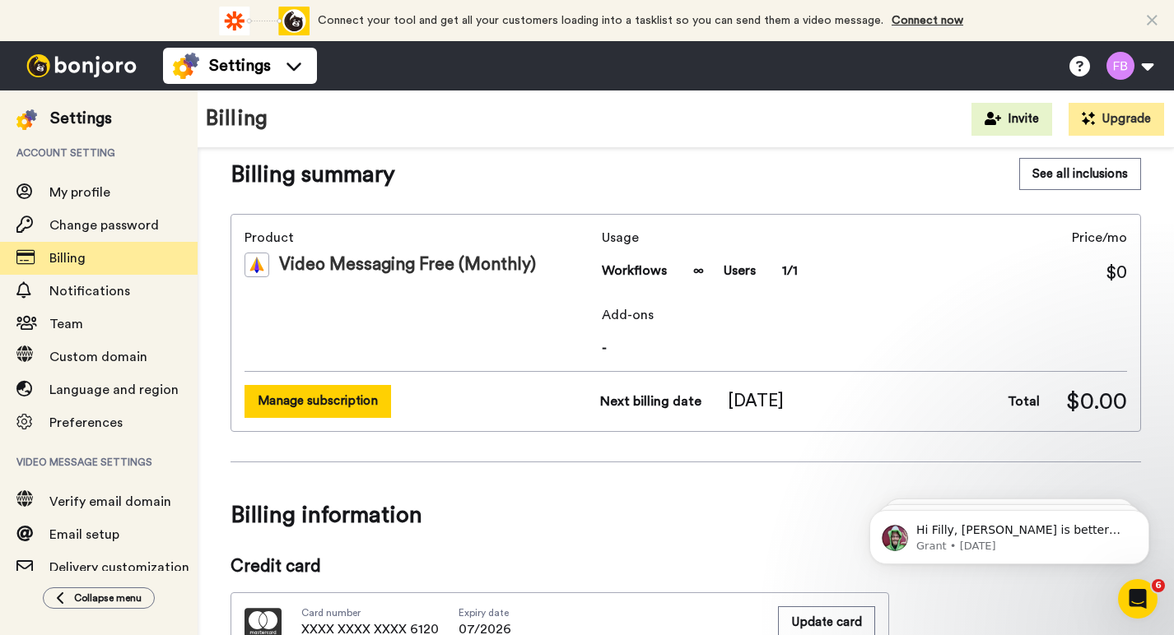
click at [325, 401] on button "Manage subscription" at bounding box center [317, 401] width 147 height 32
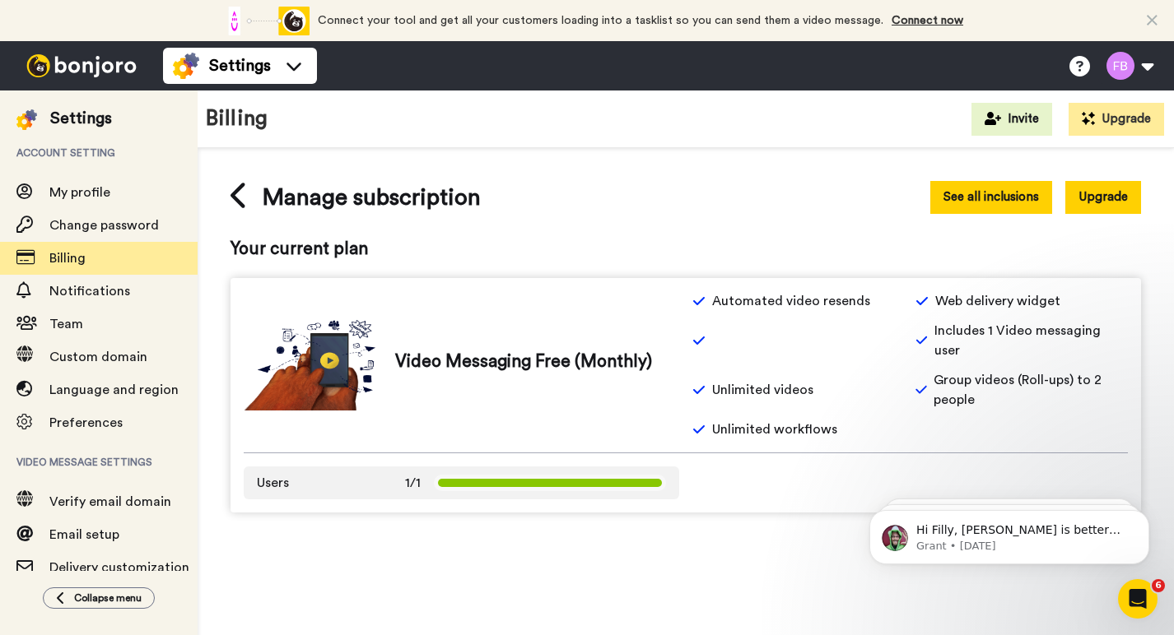
click at [1006, 193] on button "See all inclusions" at bounding box center [991, 197] width 122 height 32
